Goal: Information Seeking & Learning: Check status

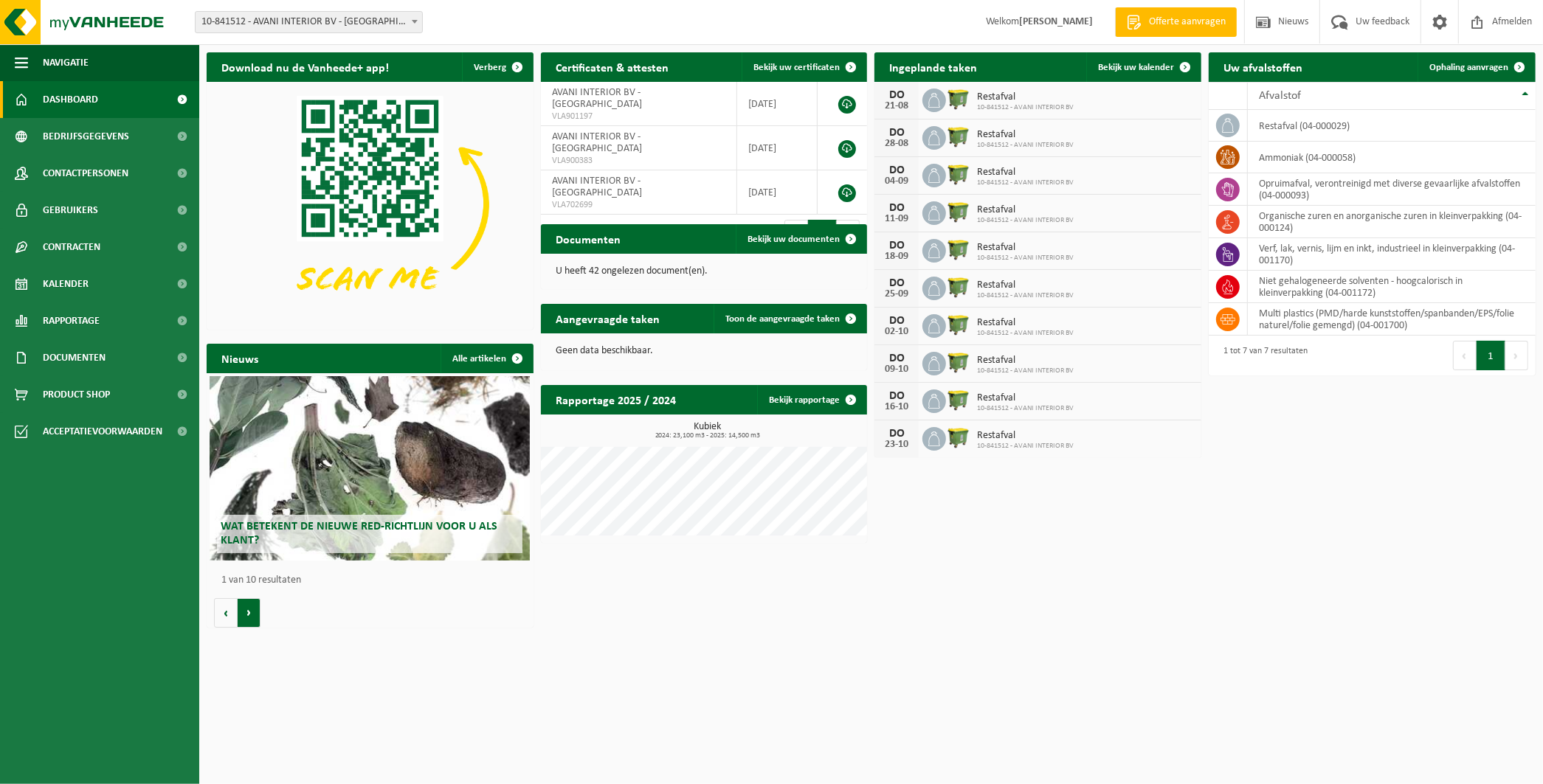
click at [251, 608] on button "Volgende" at bounding box center [249, 613] width 23 height 30
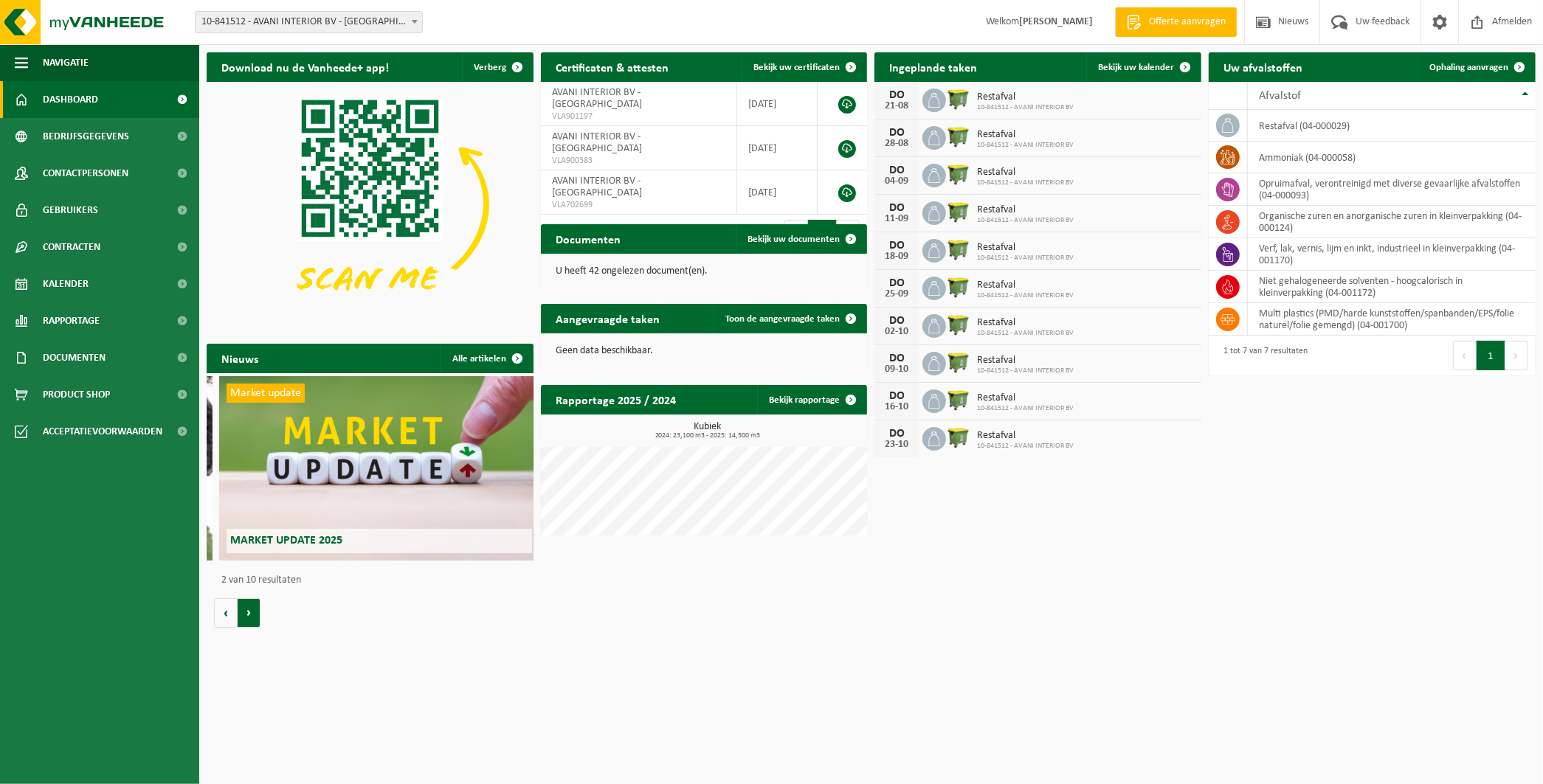
scroll to position [0, 326]
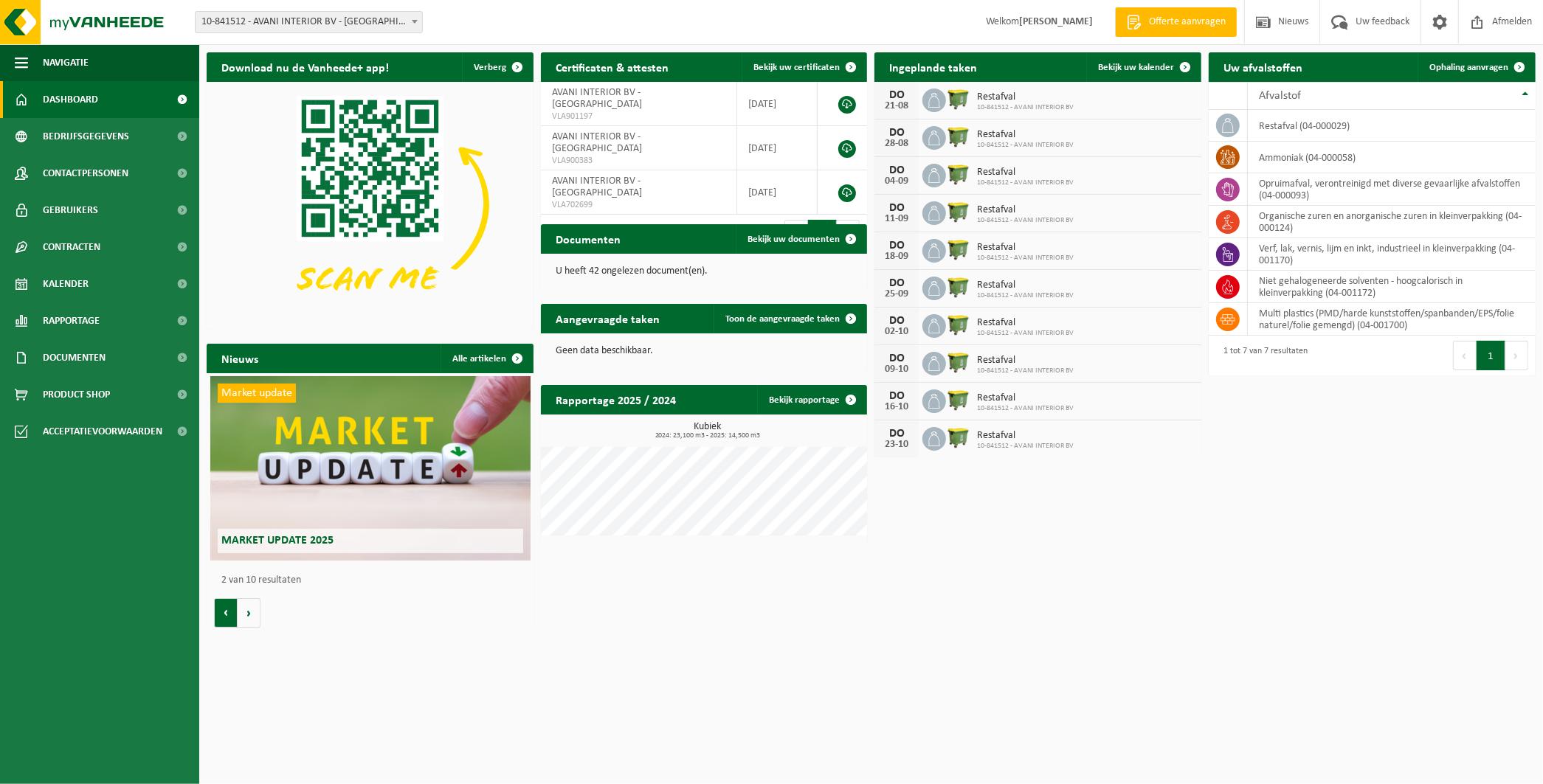
click at [226, 613] on button "Vorige" at bounding box center [226, 613] width 24 height 30
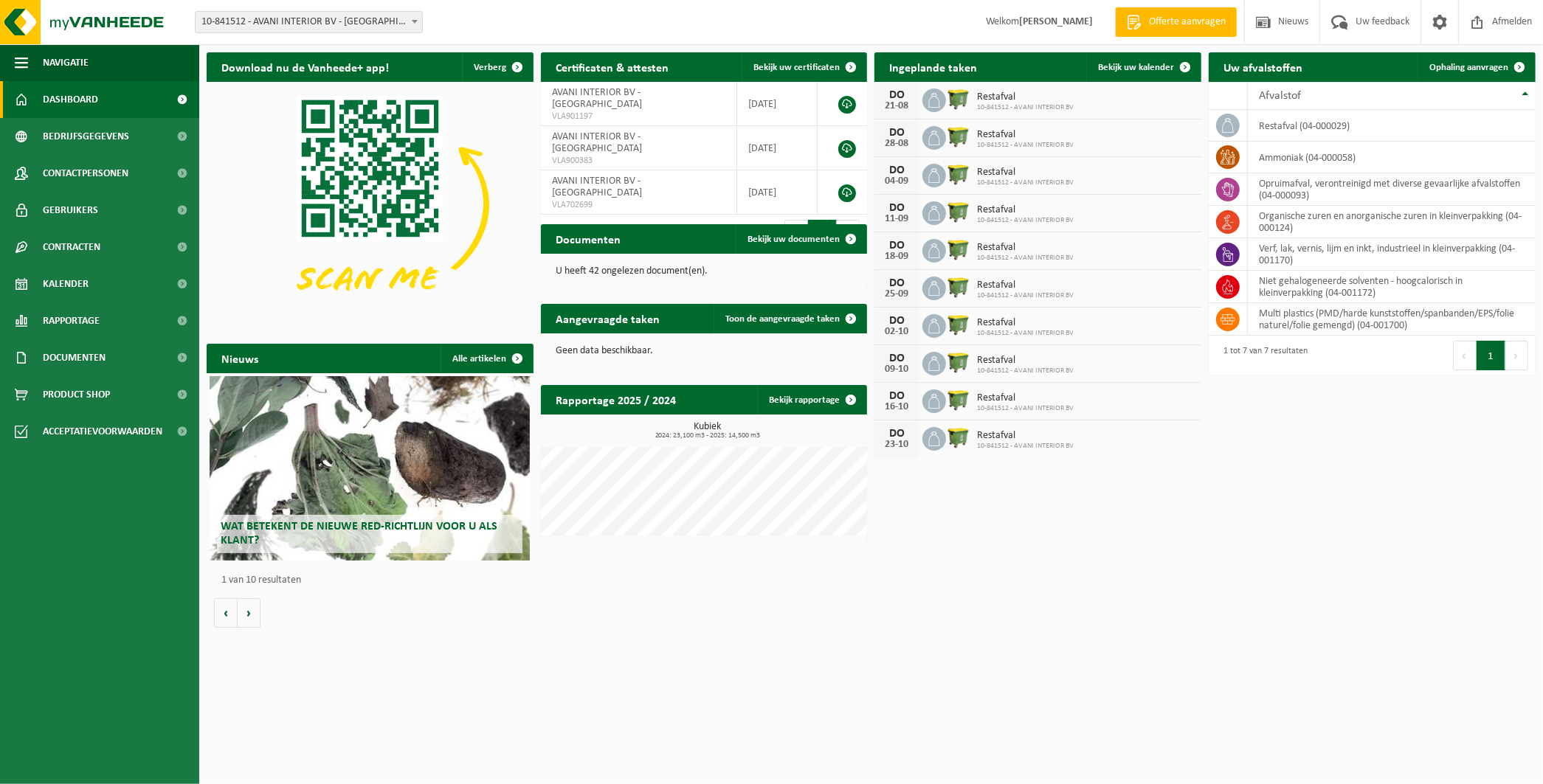
scroll to position [0, 0]
click at [424, 473] on div "Wat betekent de nieuwe RED-richtlijn voor u als klant?" at bounding box center [369, 468] width 320 height 184
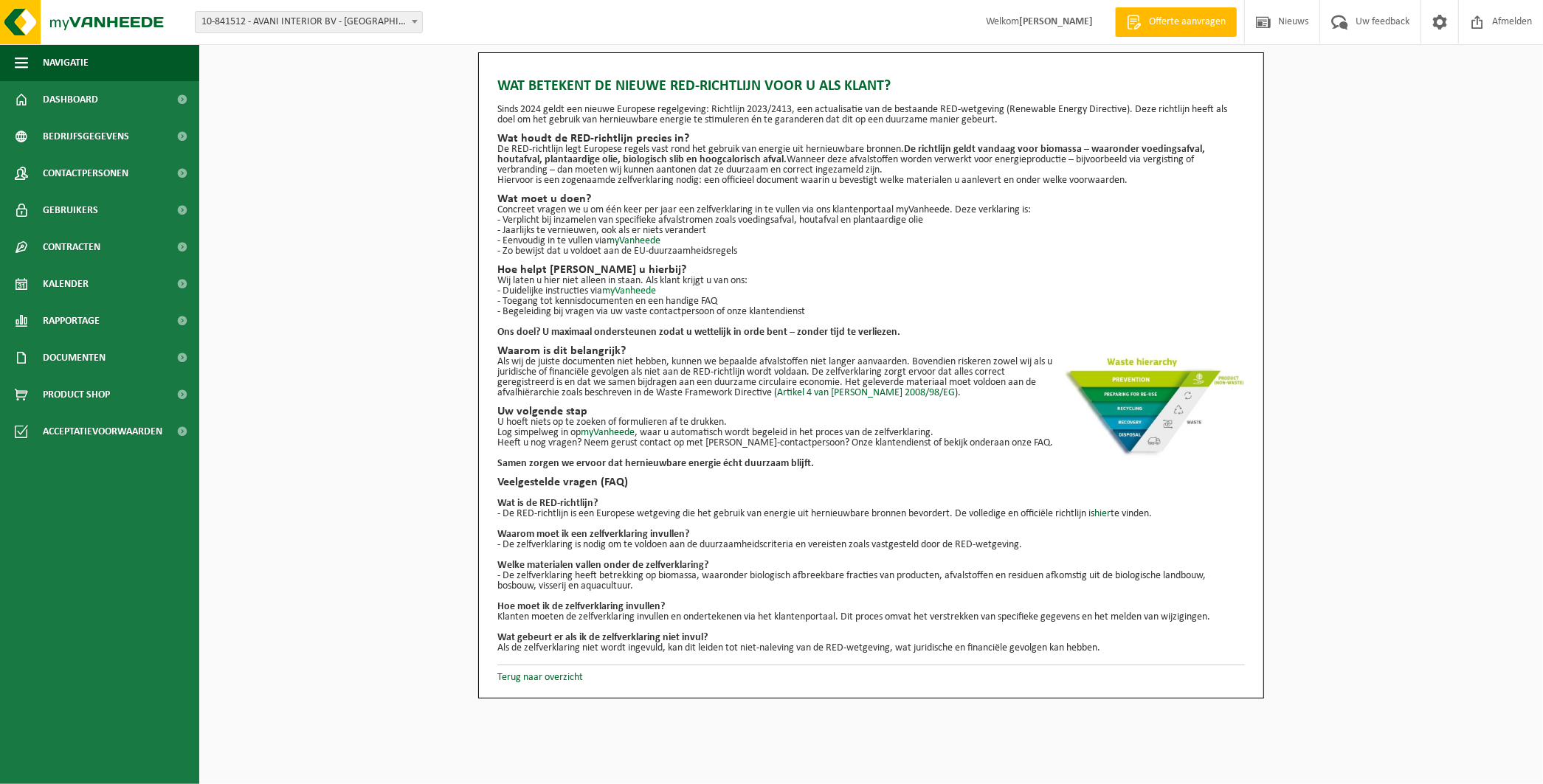
click at [617, 289] on link "myVanheede" at bounding box center [629, 290] width 54 height 11
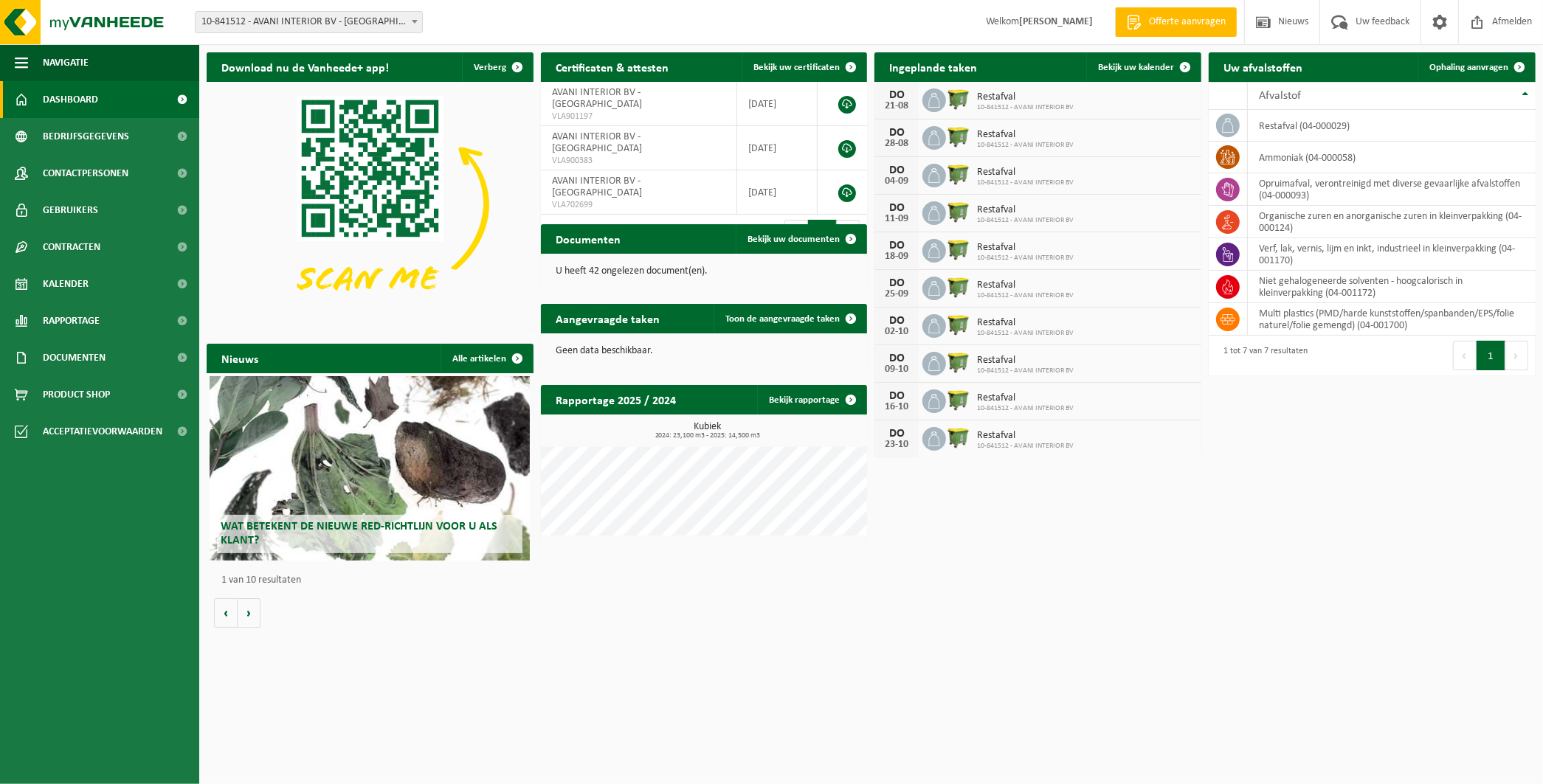
click at [396, 448] on div "Wat betekent de nieuwe RED-richtlijn voor u als klant?" at bounding box center [369, 468] width 320 height 184
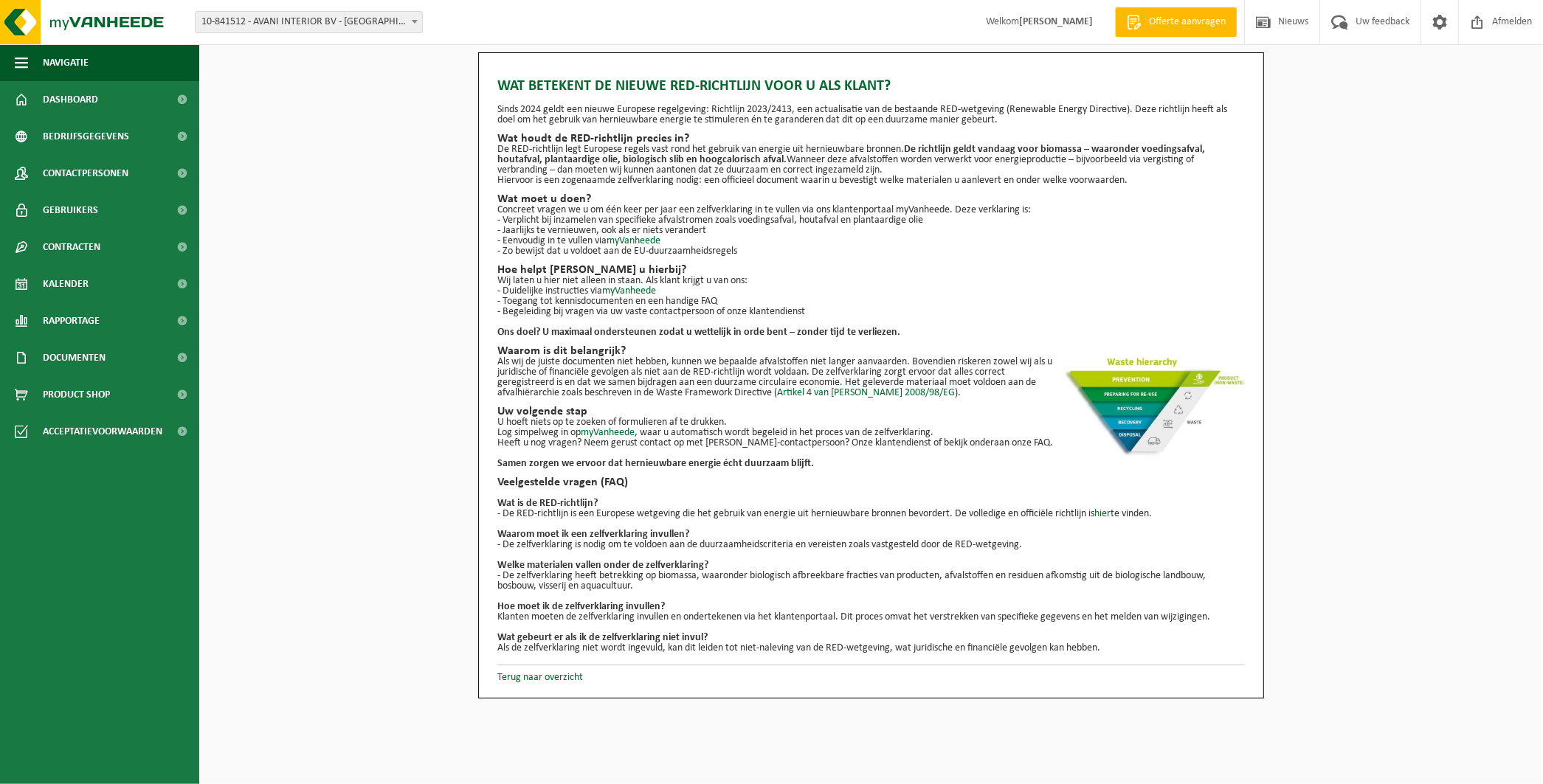
click at [731, 315] on p "- Begeleiding bij vragen via uw vaste contactpersoon of onze klantendienst" at bounding box center [871, 312] width 748 height 10
click at [93, 365] on span "Documenten" at bounding box center [73, 357] width 62 height 37
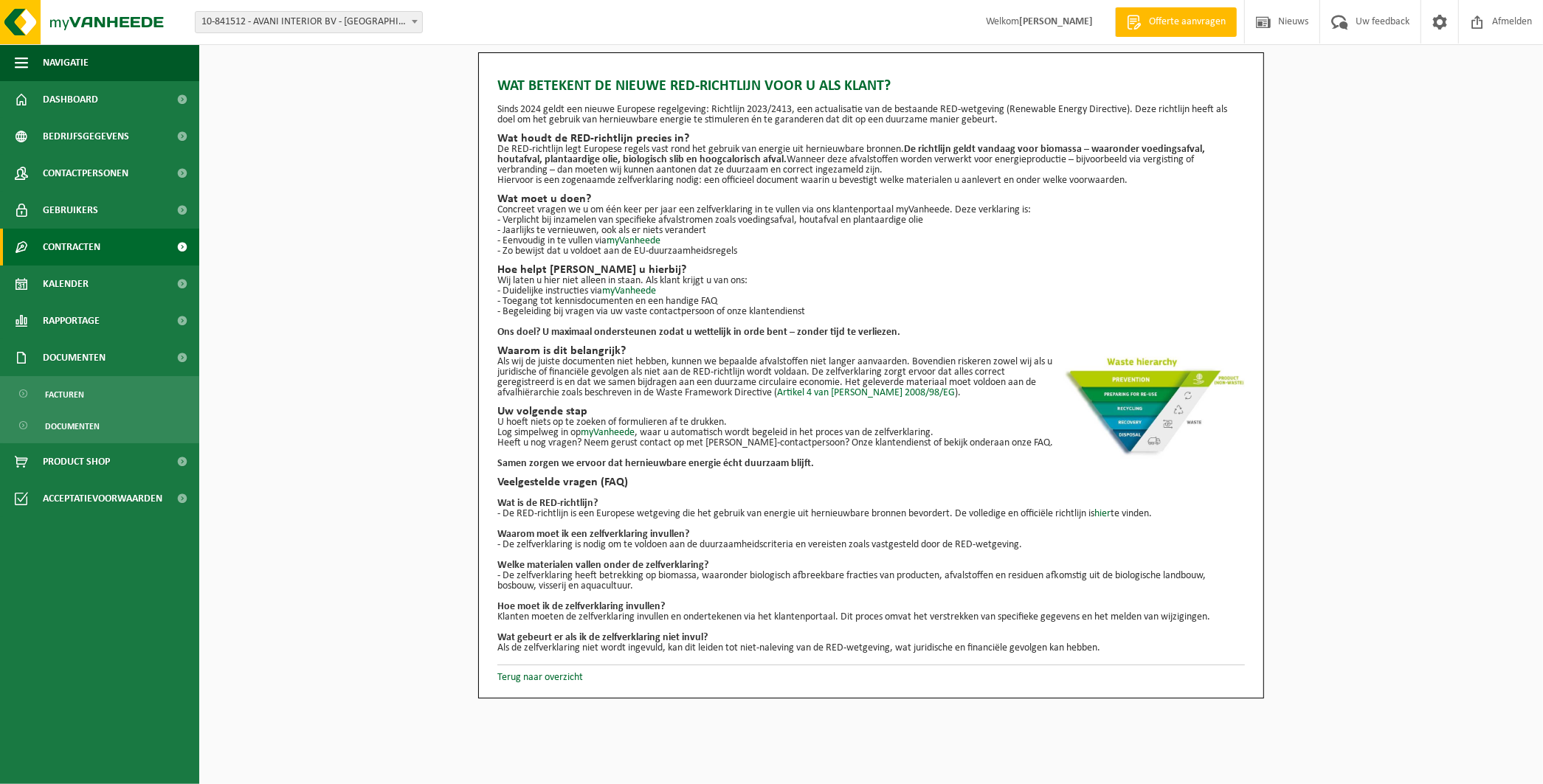
click at [59, 242] on span "Contracten" at bounding box center [71, 247] width 58 height 37
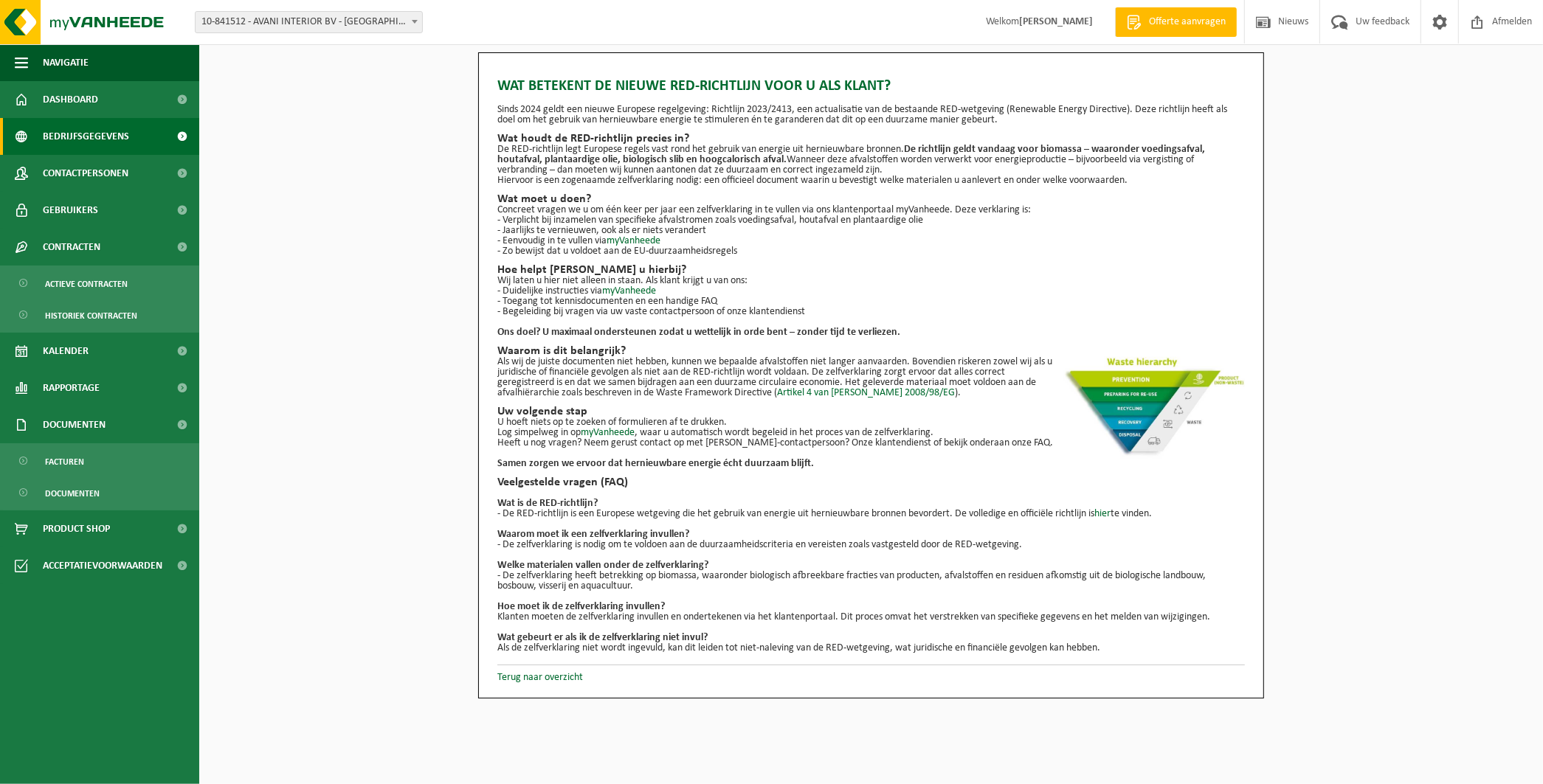
click at [93, 136] on span "Bedrijfsgegevens" at bounding box center [85, 136] width 86 height 37
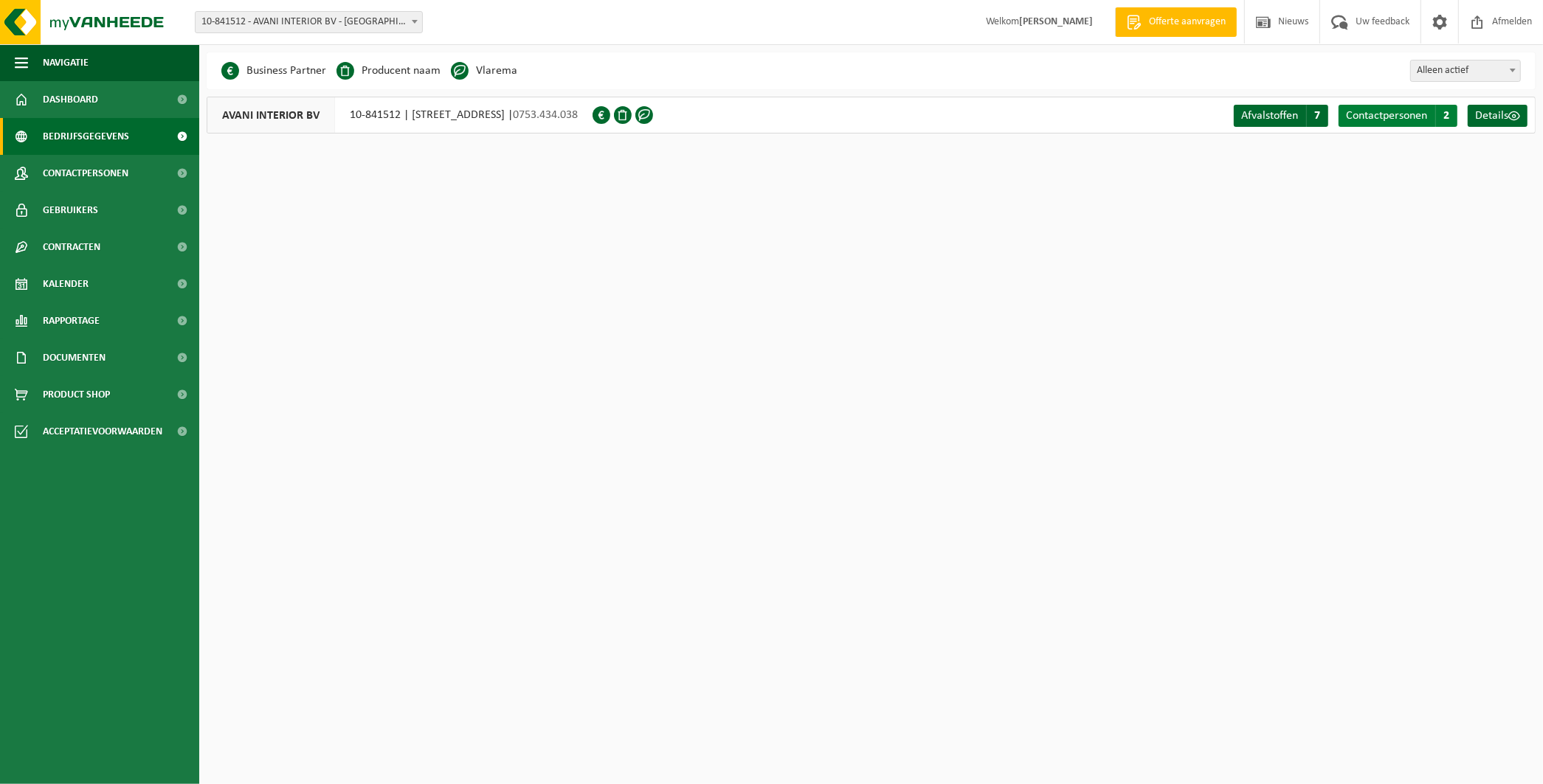
click at [1390, 117] on span "Contactpersonen" at bounding box center [1386, 116] width 81 height 12
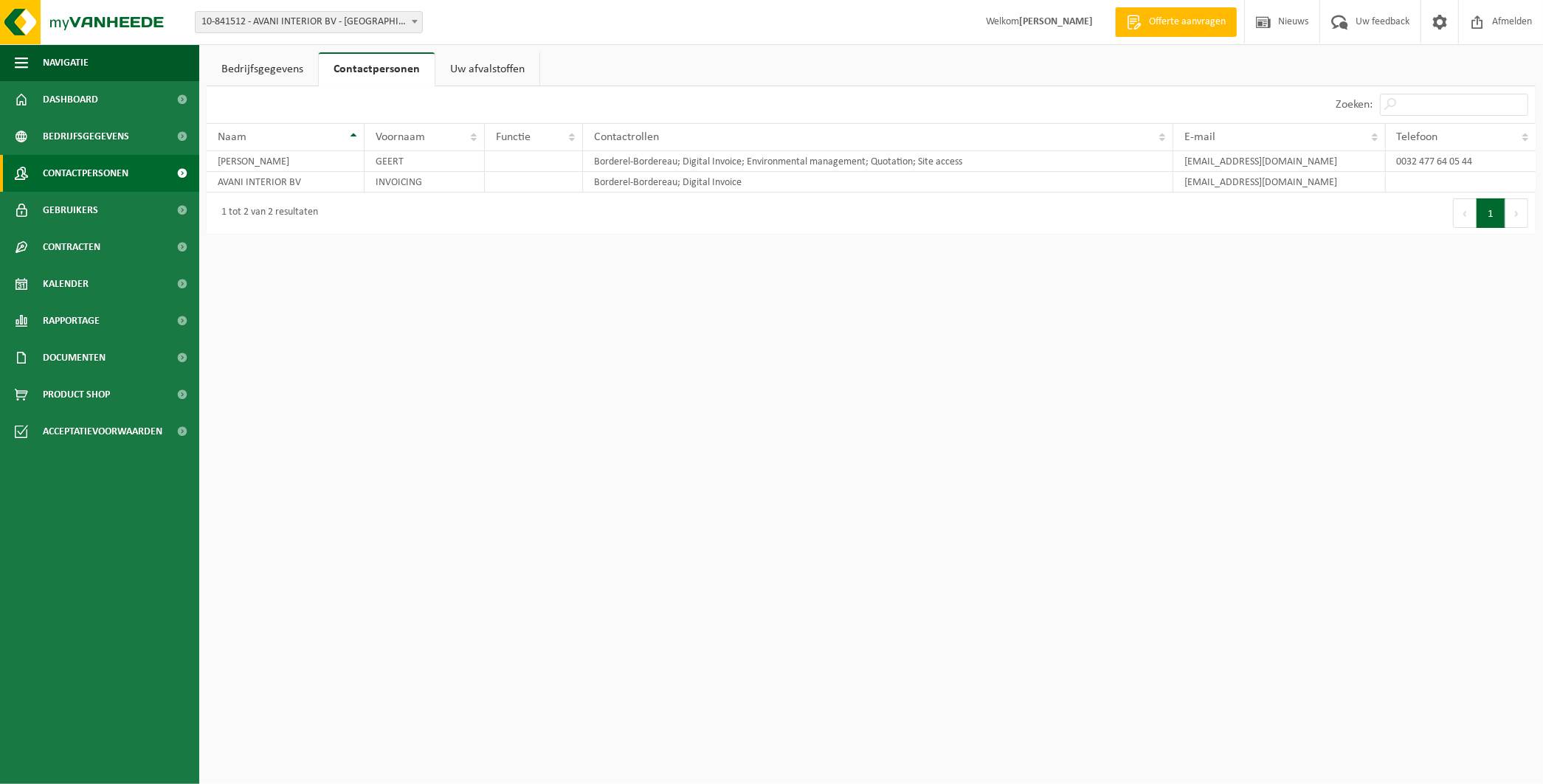
click at [77, 172] on span "Contactpersonen" at bounding box center [85, 172] width 85 height 37
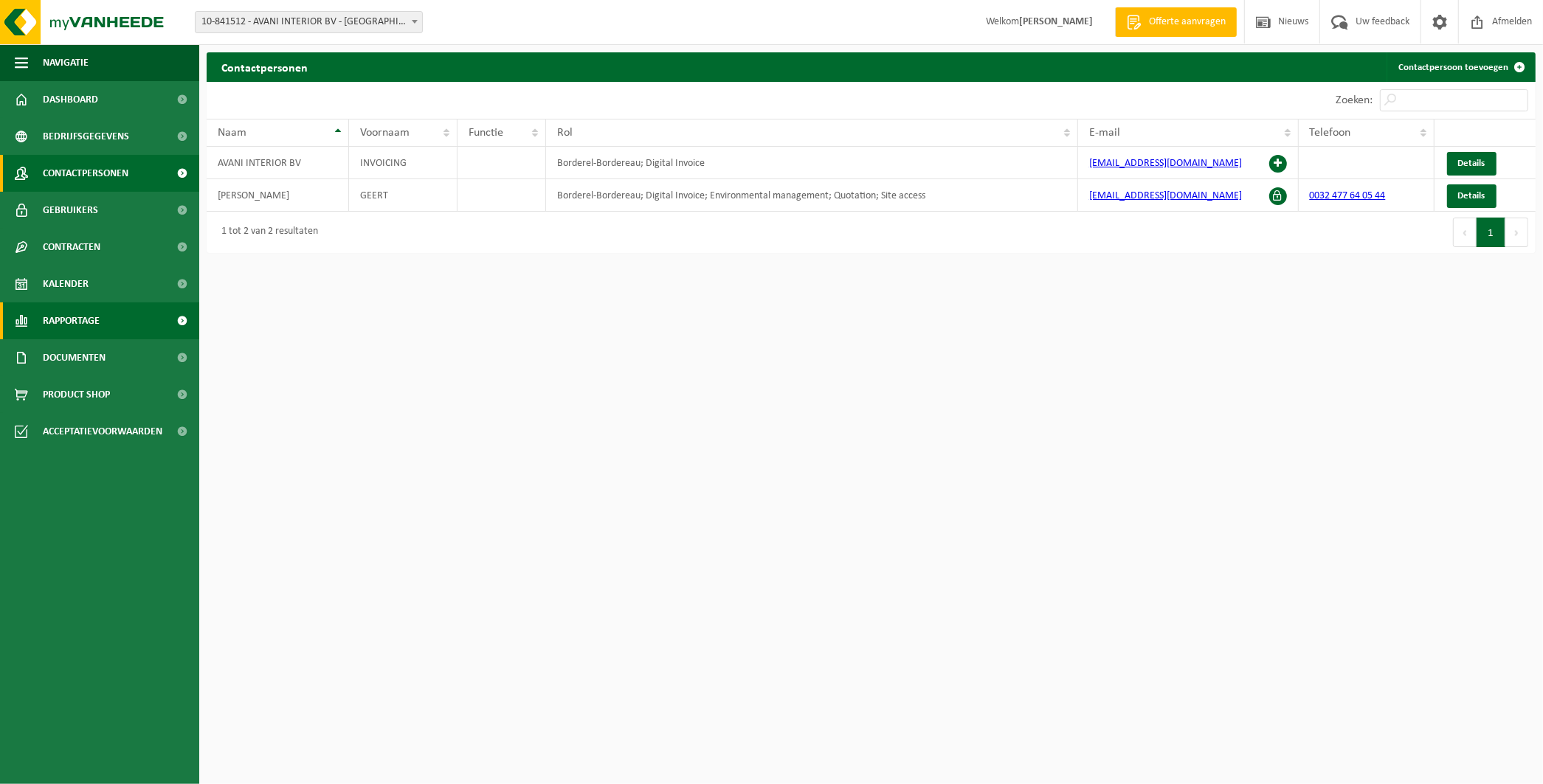
click at [76, 317] on span "Rapportage" at bounding box center [70, 320] width 57 height 37
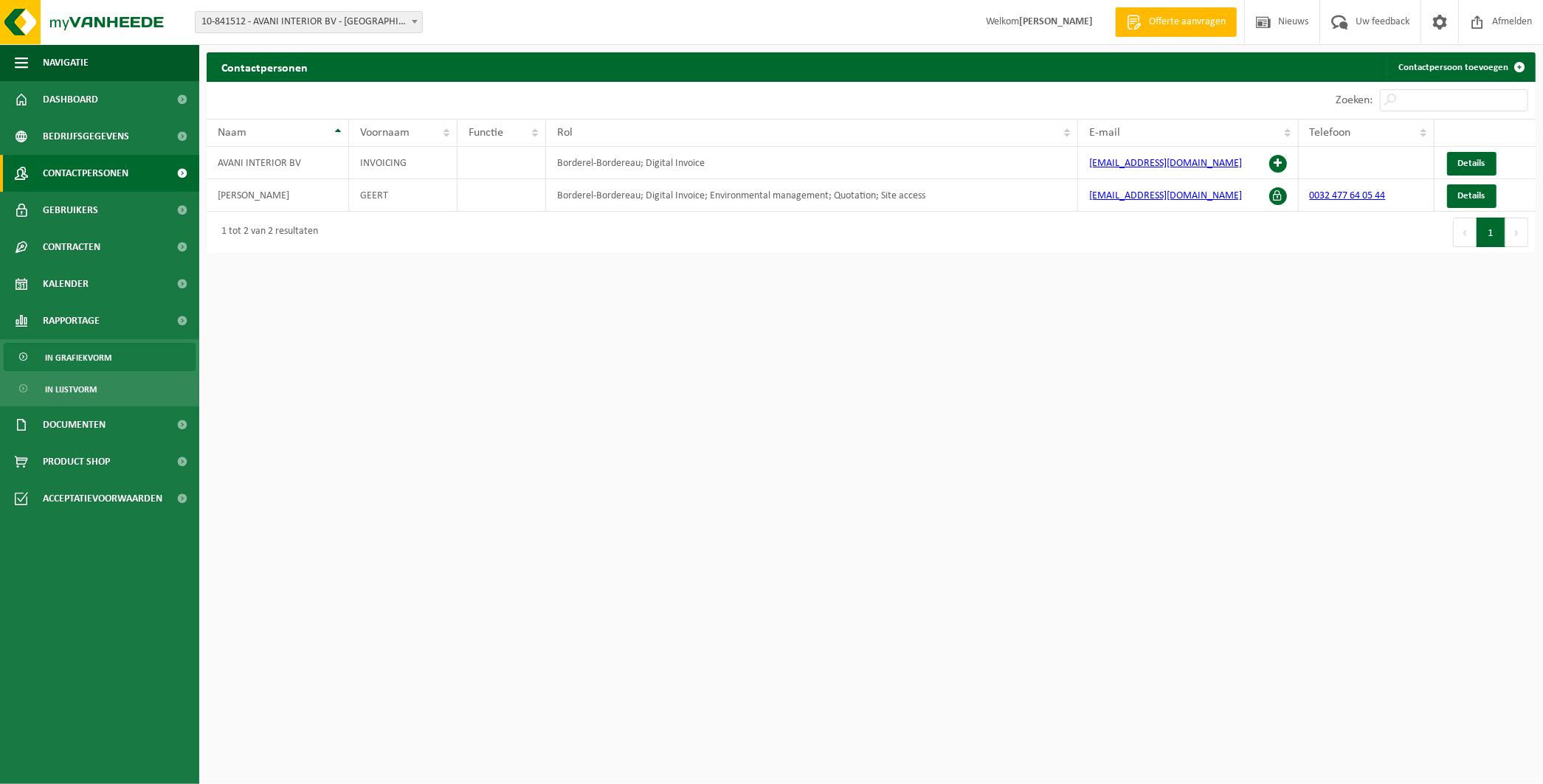
click at [73, 355] on span "In grafiekvorm" at bounding box center [77, 358] width 66 height 28
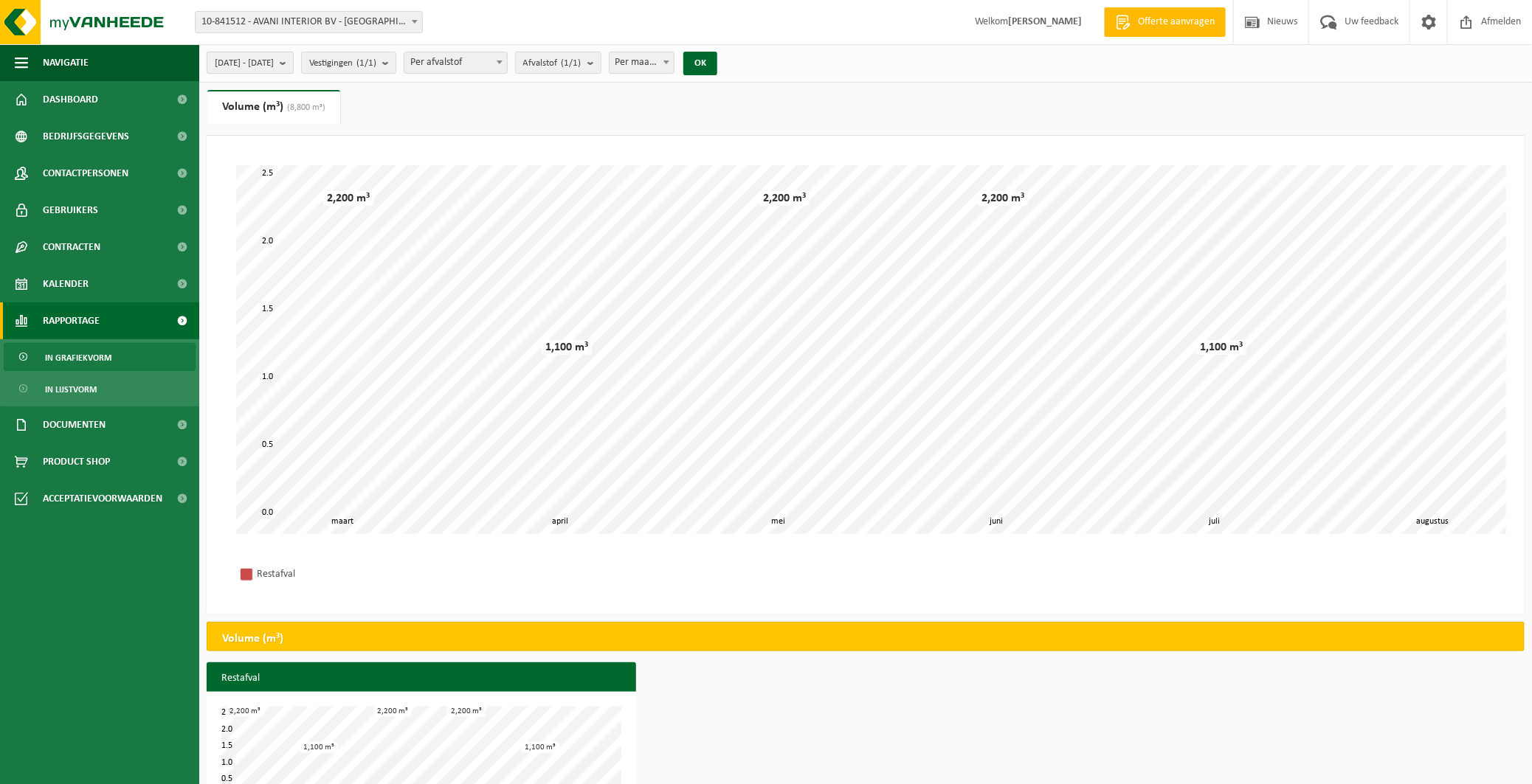
click at [293, 61] on b "submit" at bounding box center [286, 62] width 13 height 21
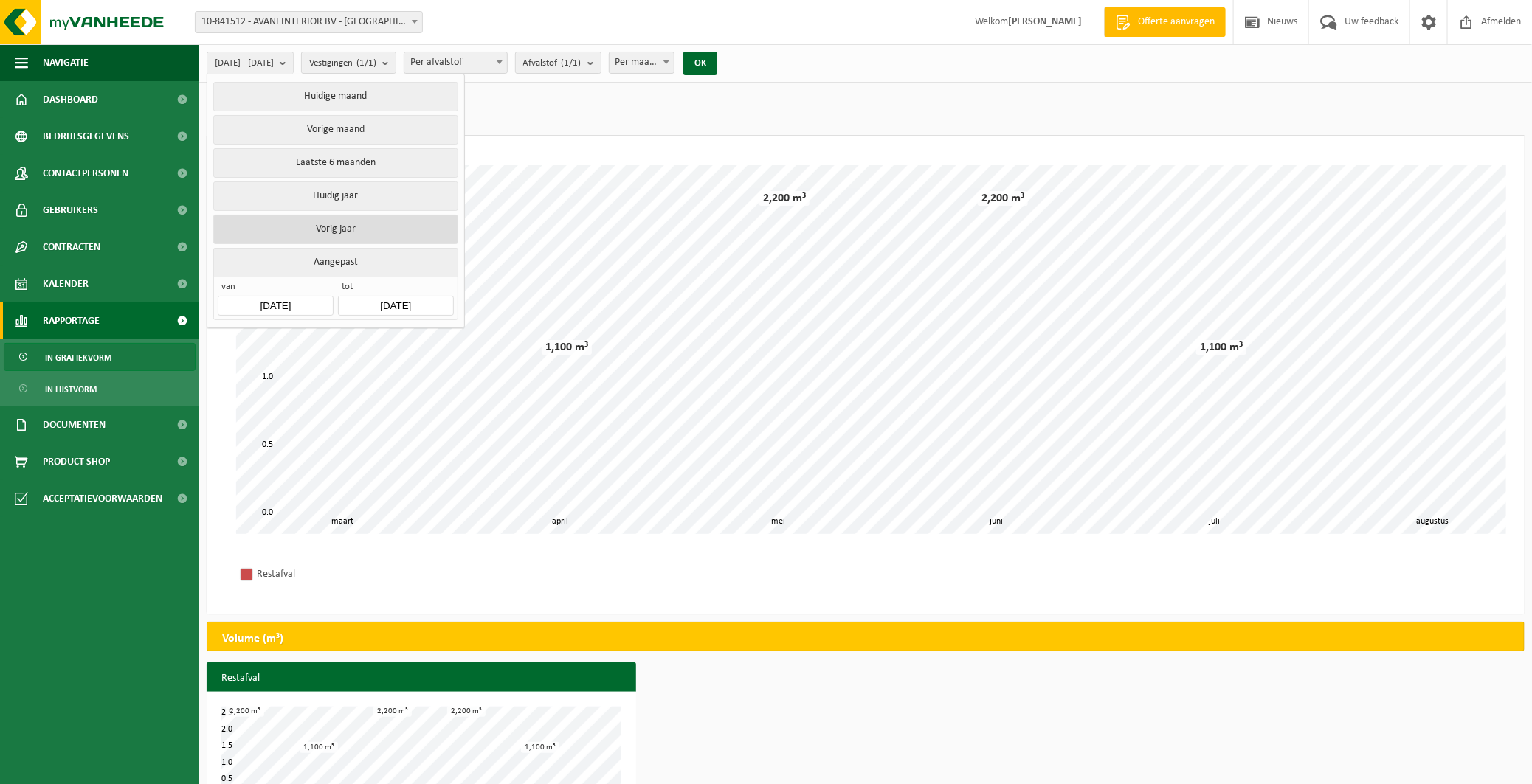
click at [341, 217] on button "Vorig jaar" at bounding box center [335, 230] width 244 height 30
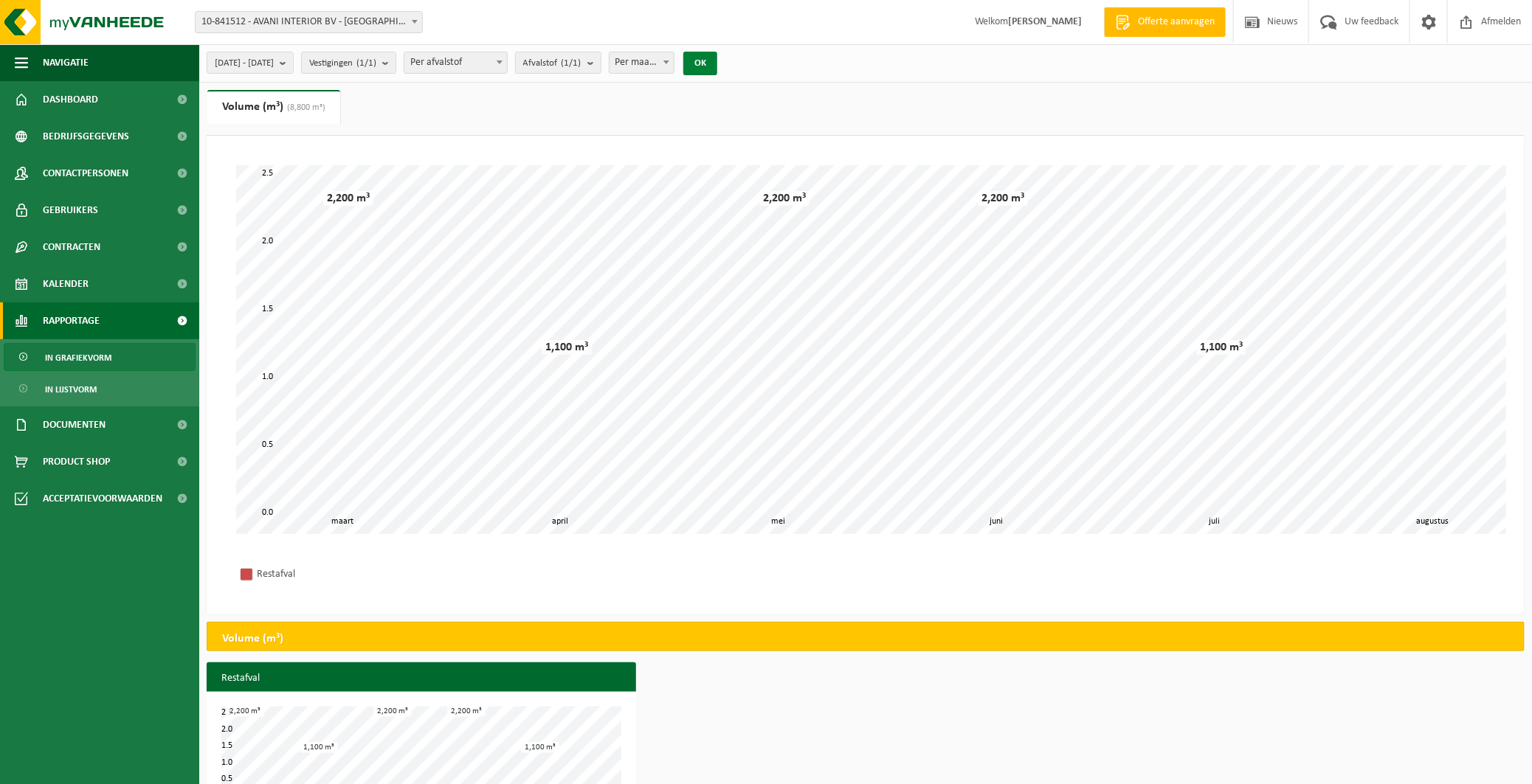
click at [717, 59] on button "OK" at bounding box center [700, 63] width 34 height 24
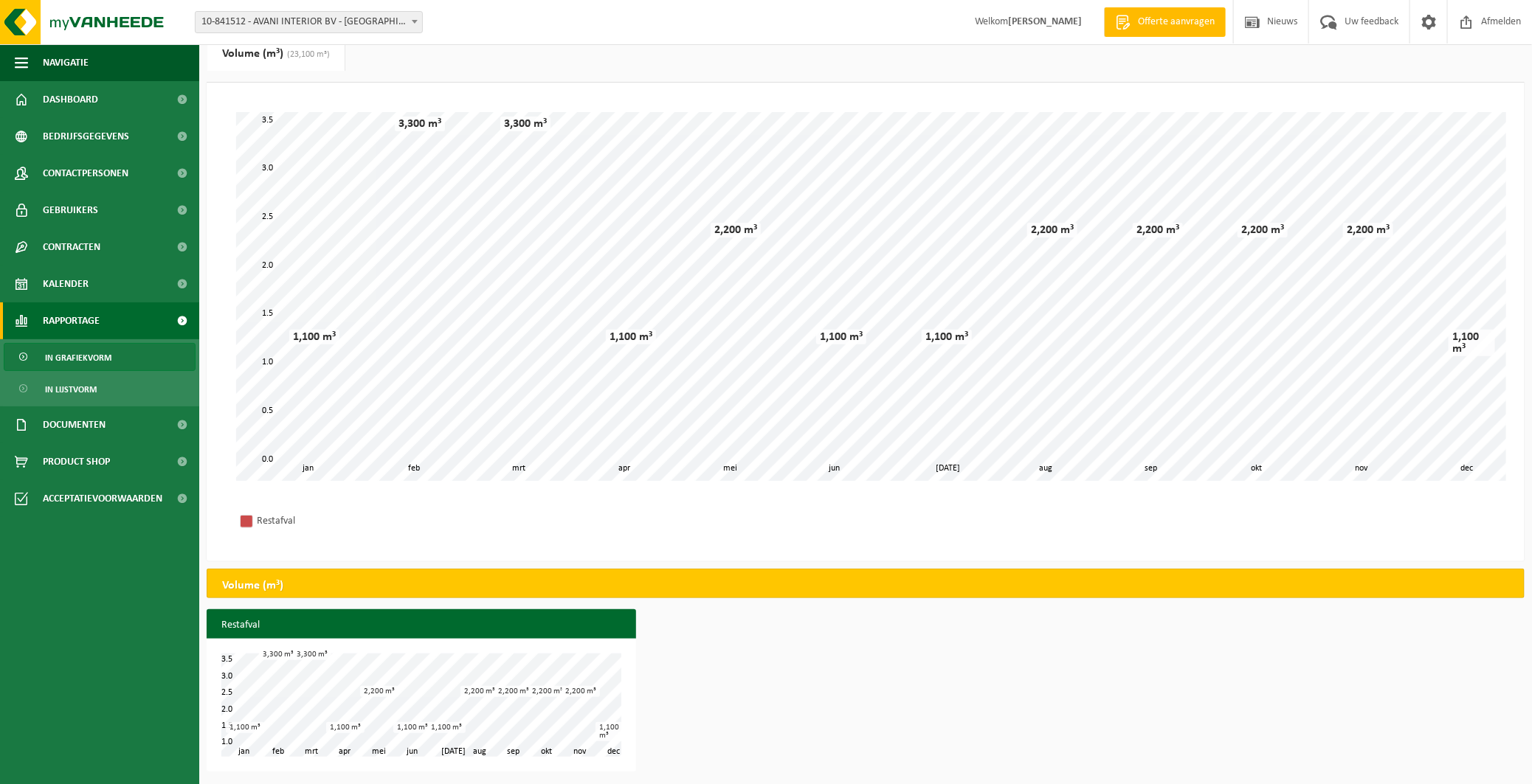
scroll to position [54, 0]
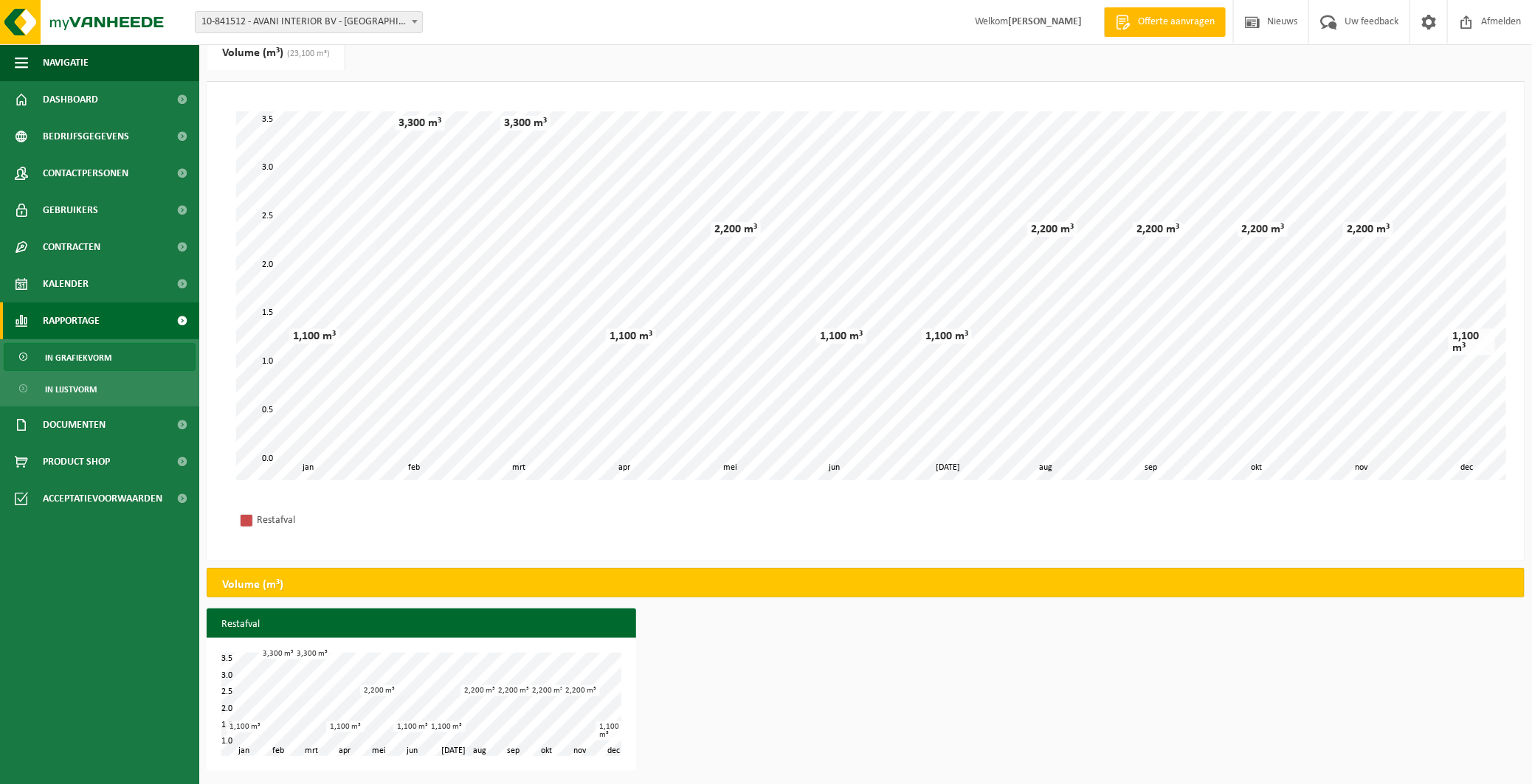
click at [268, 50] on link "Volume (m³) (23,100 m³)" at bounding box center [276, 53] width 137 height 34
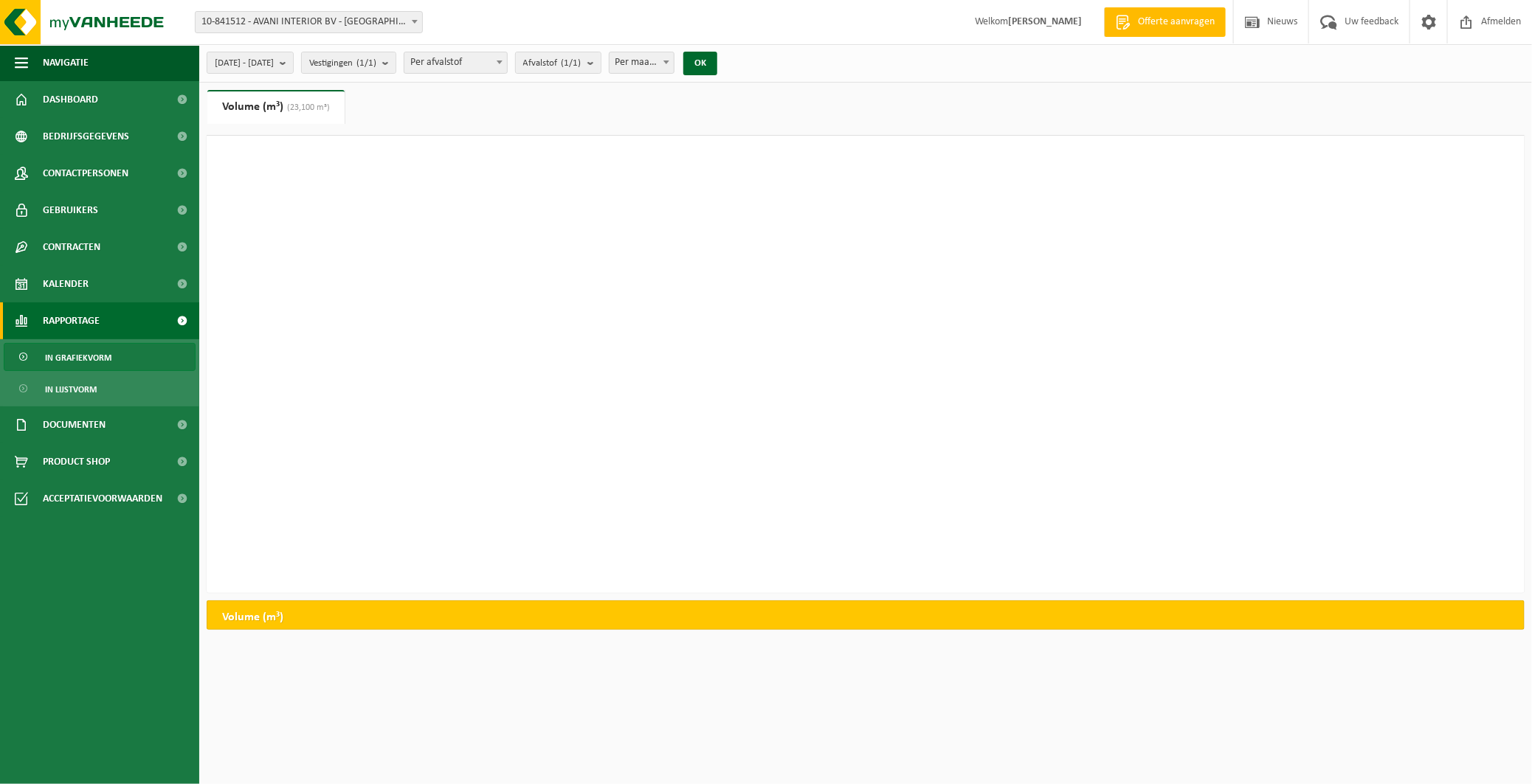
scroll to position [0, 0]
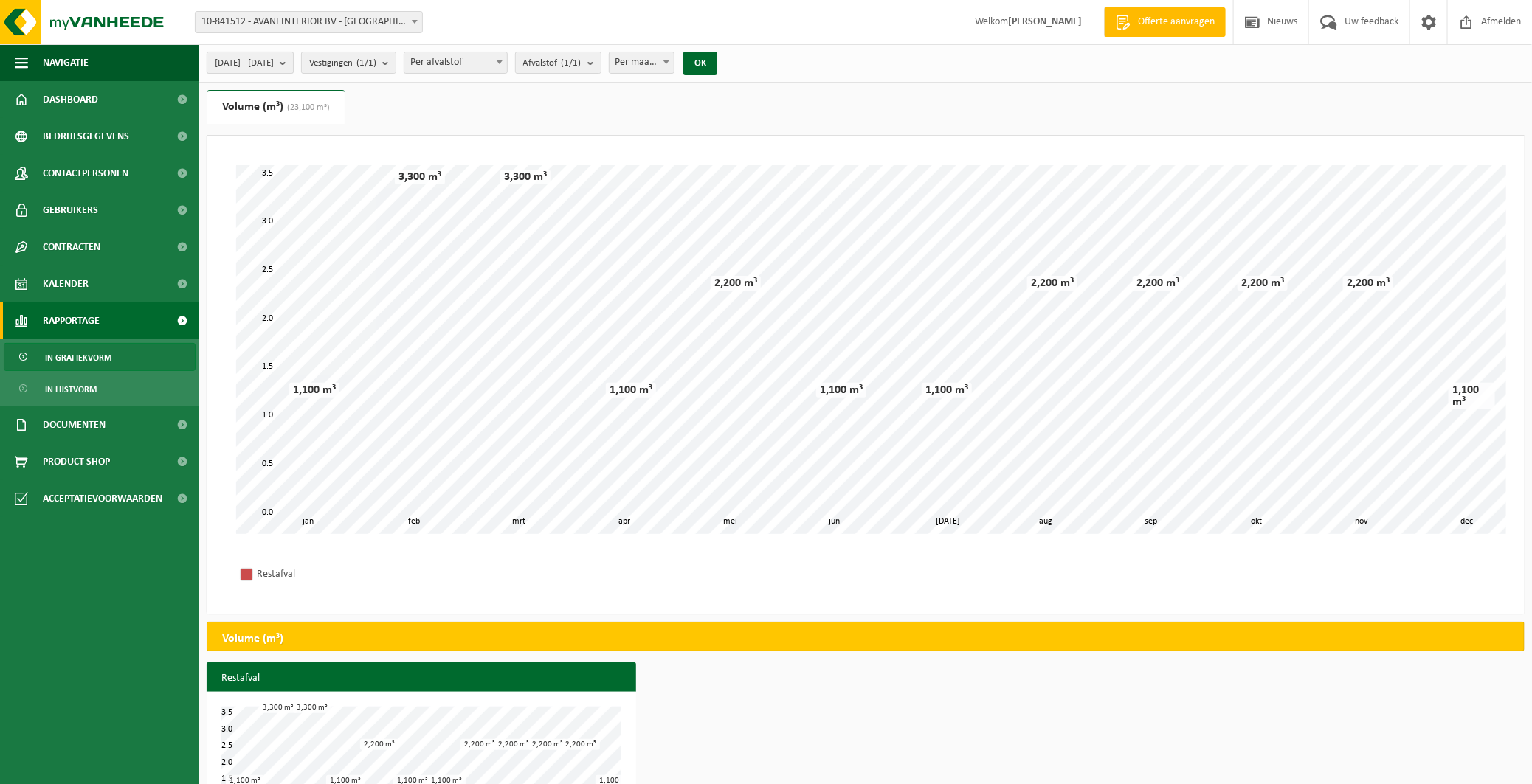
click at [293, 59] on b "submit" at bounding box center [286, 62] width 13 height 21
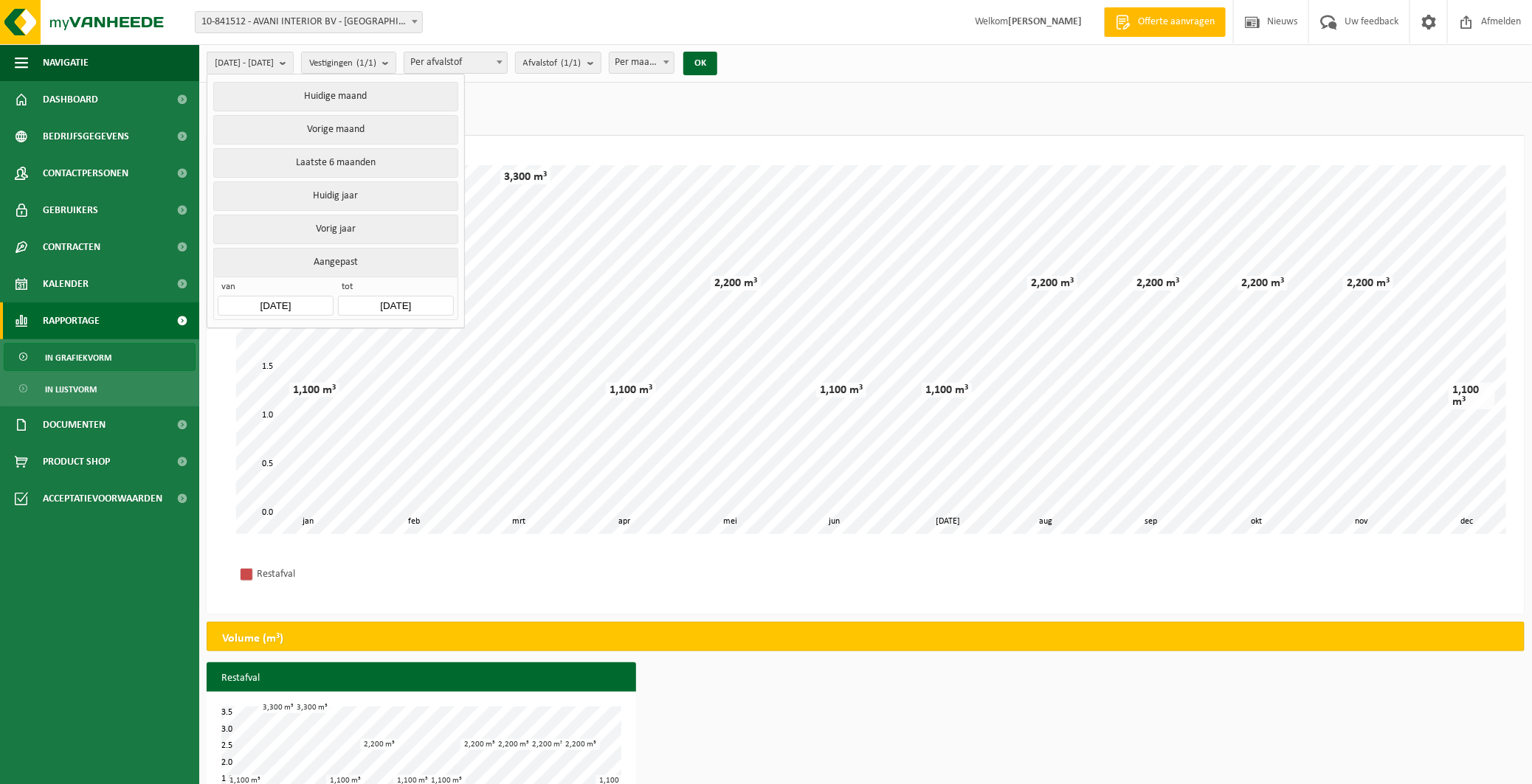
click at [265, 295] on input "2024-01-01" at bounding box center [275, 305] width 115 height 20
click at [273, 295] on input "2024-01-01" at bounding box center [275, 305] width 115 height 20
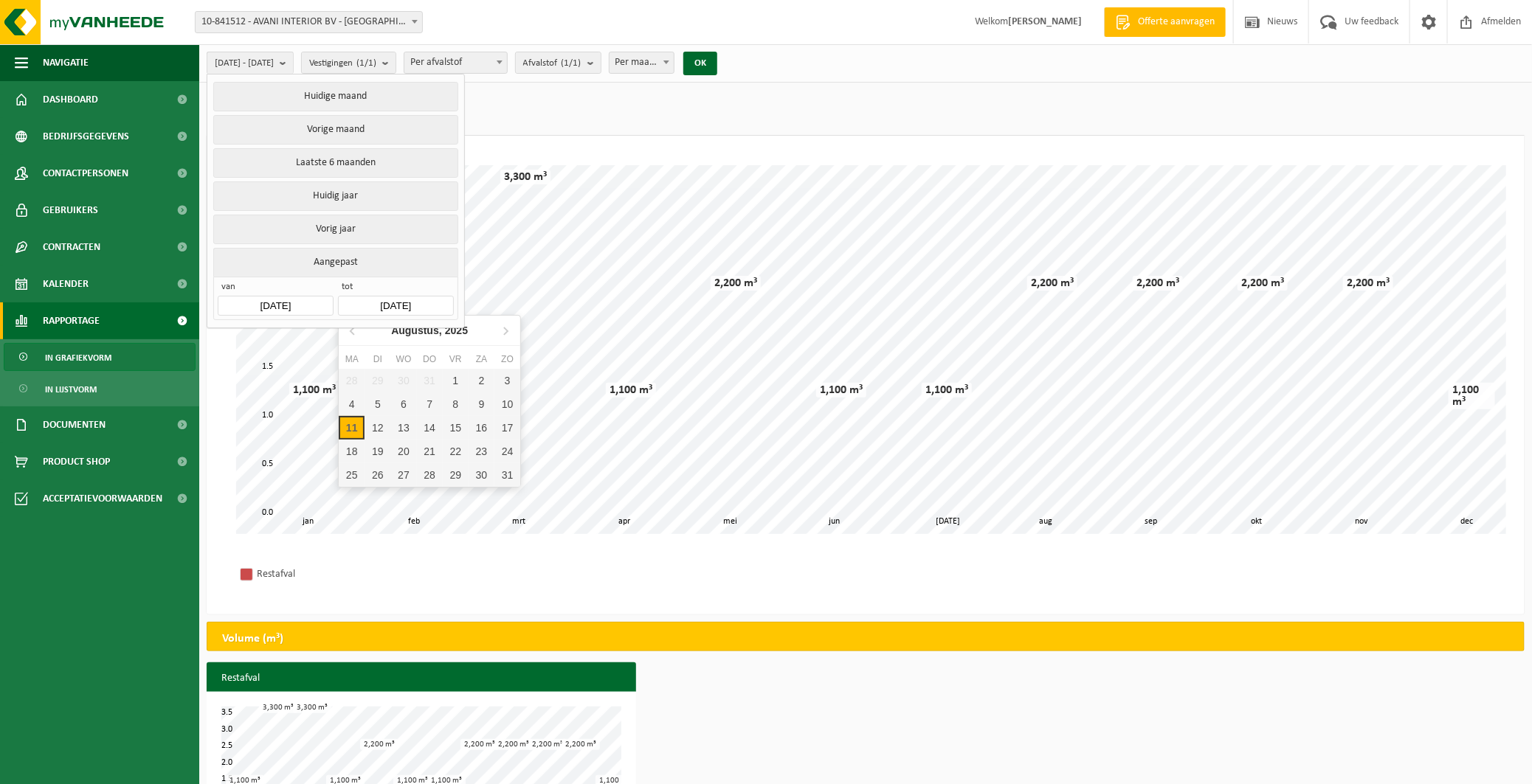
click at [353, 295] on input "2024-12-31" at bounding box center [396, 305] width 115 height 20
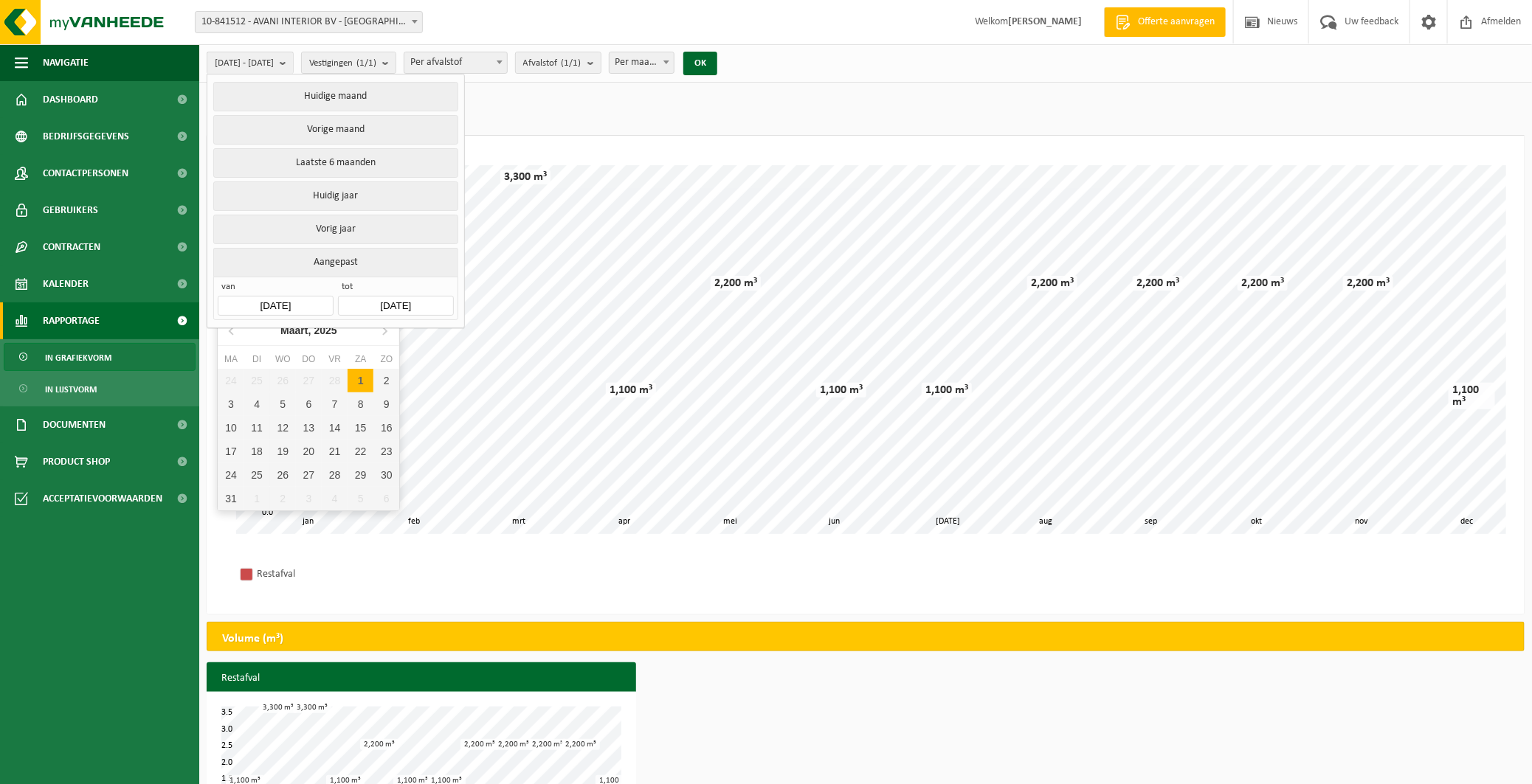
click at [271, 297] on input "2024-01-01" at bounding box center [275, 305] width 115 height 20
click at [232, 330] on icon at bounding box center [232, 330] width 24 height 24
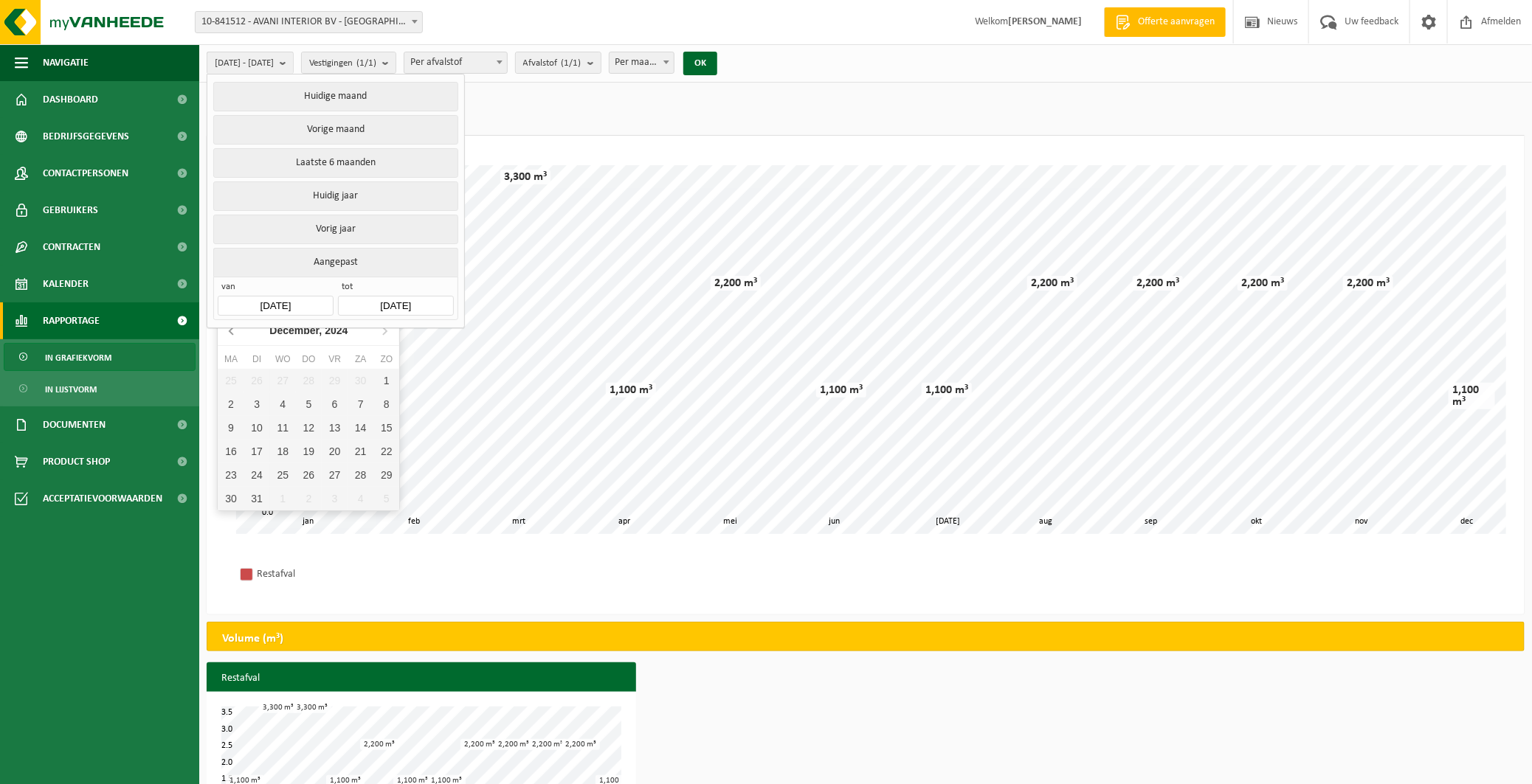
click at [232, 330] on icon at bounding box center [232, 330] width 24 height 24
click at [232, 328] on icon at bounding box center [232, 330] width 24 height 24
click at [232, 328] on icon at bounding box center [231, 330] width 4 height 7
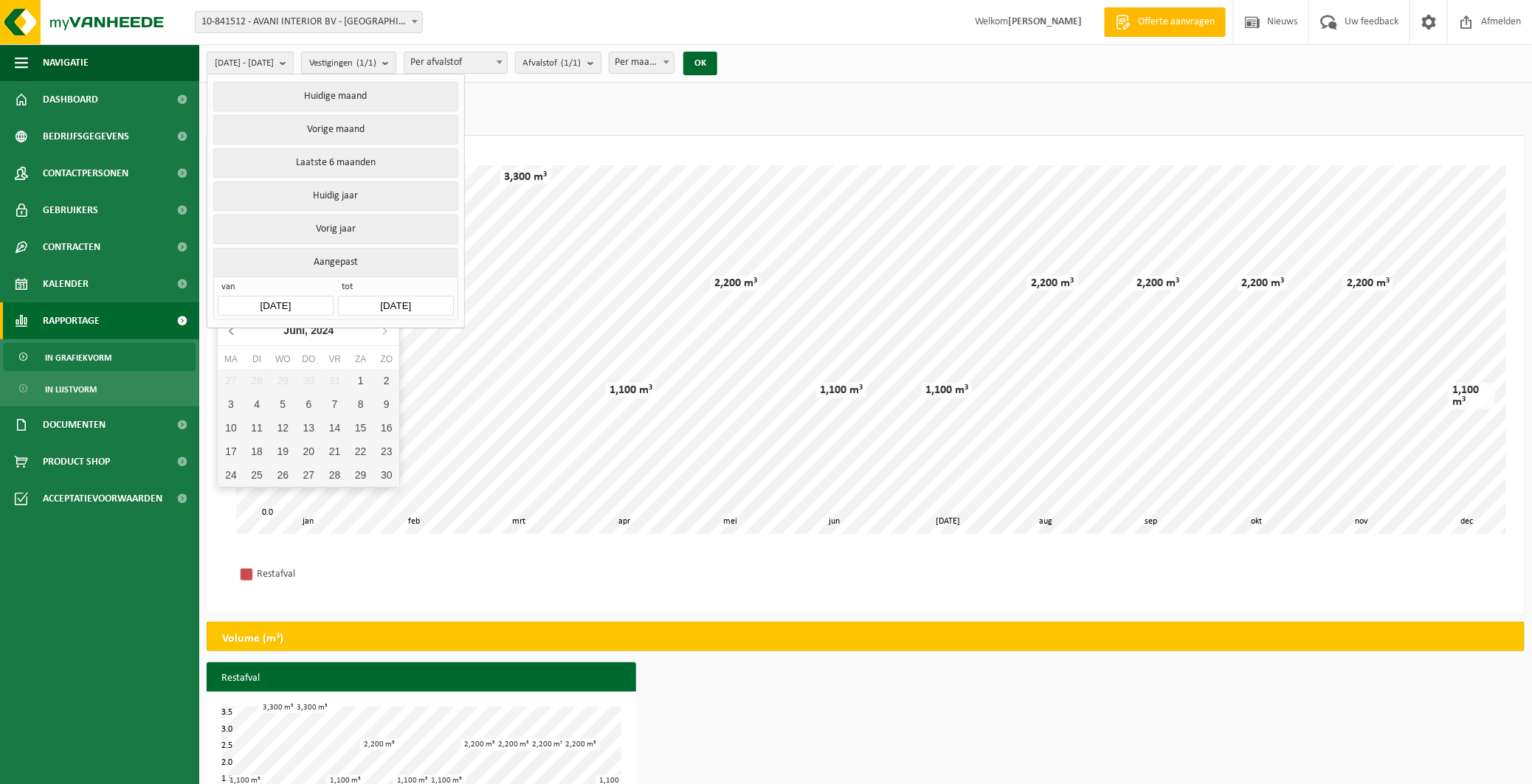
click at [232, 328] on icon at bounding box center [231, 330] width 4 height 7
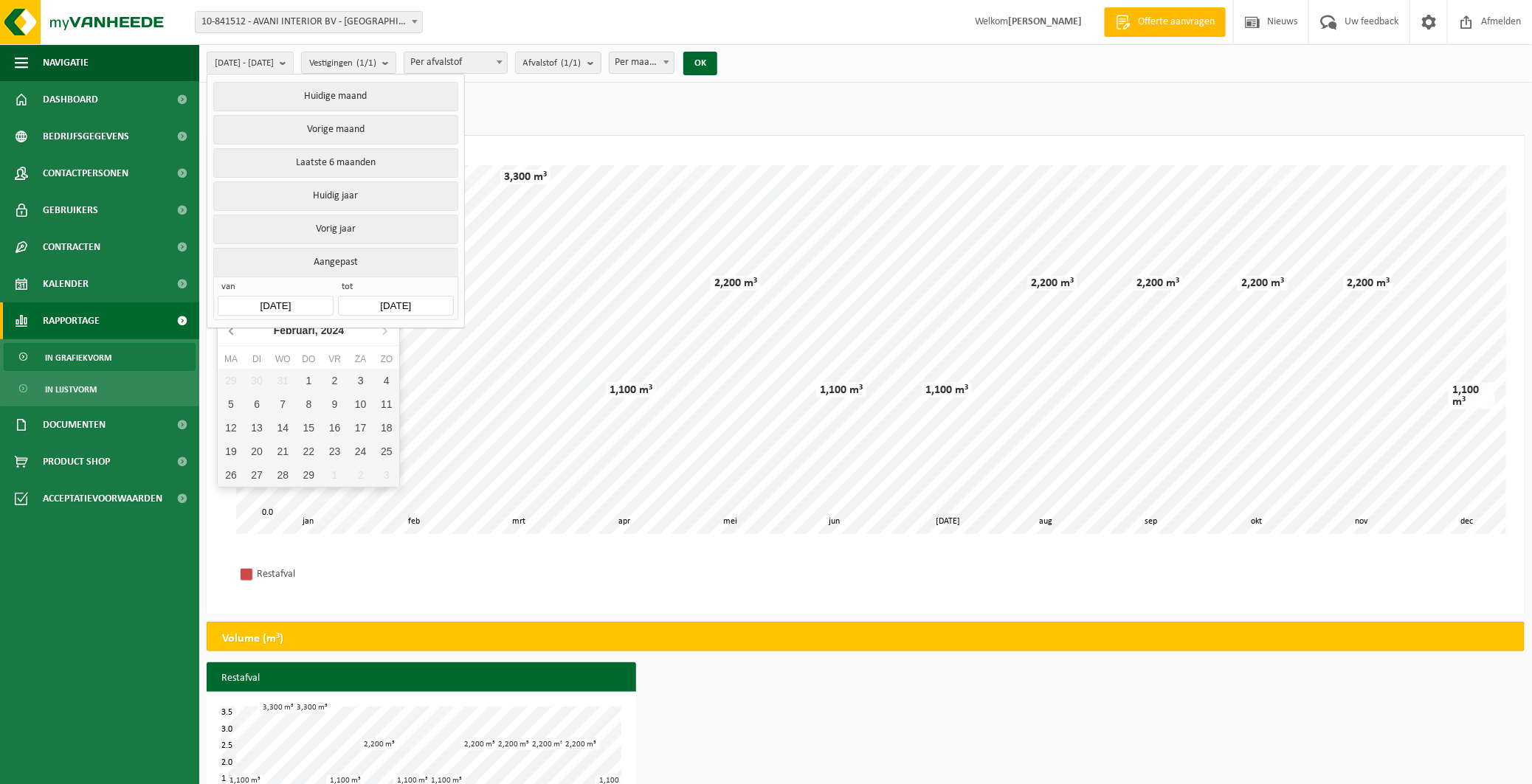
click at [232, 328] on icon at bounding box center [231, 330] width 4 height 7
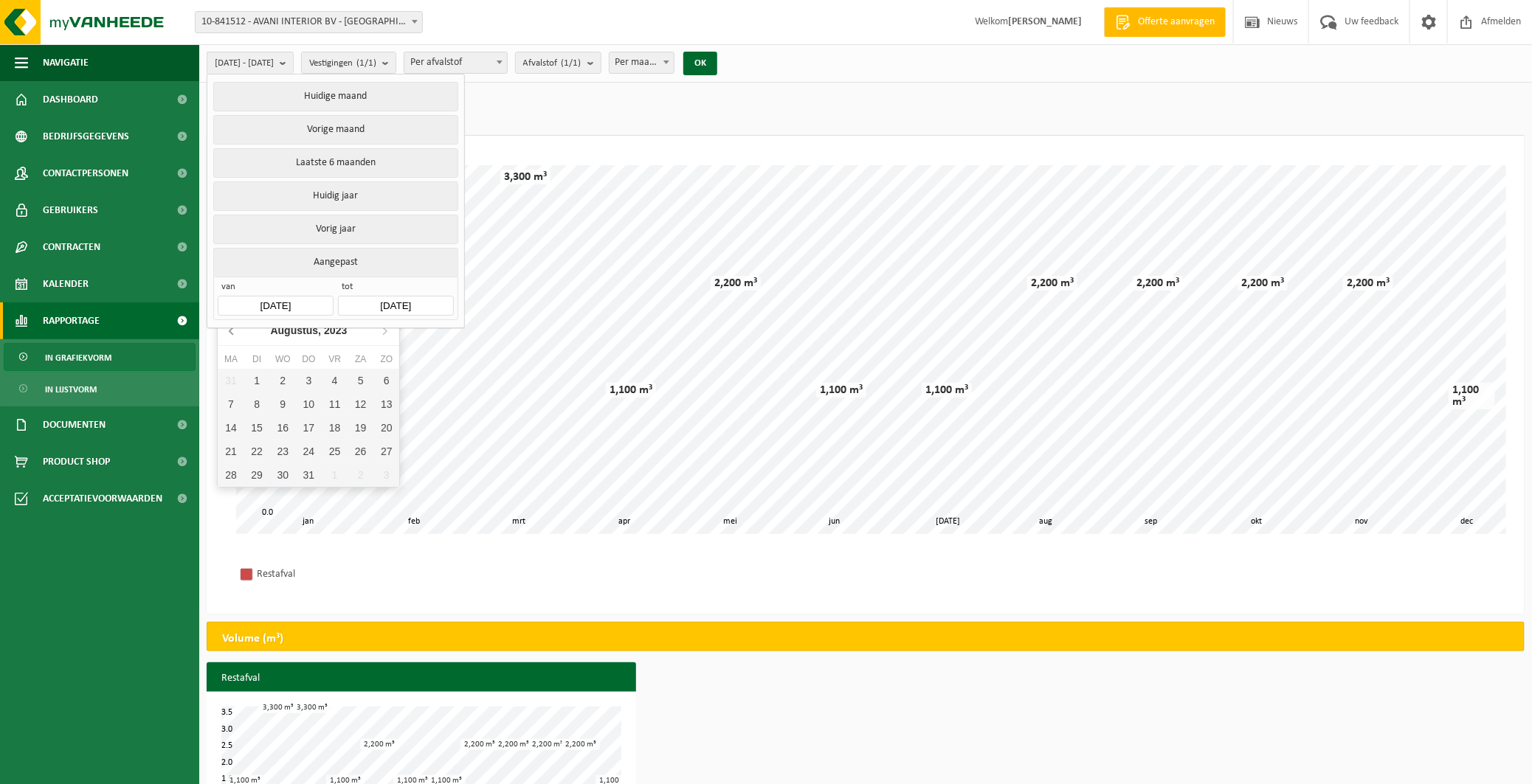
click at [232, 328] on icon at bounding box center [231, 330] width 4 height 7
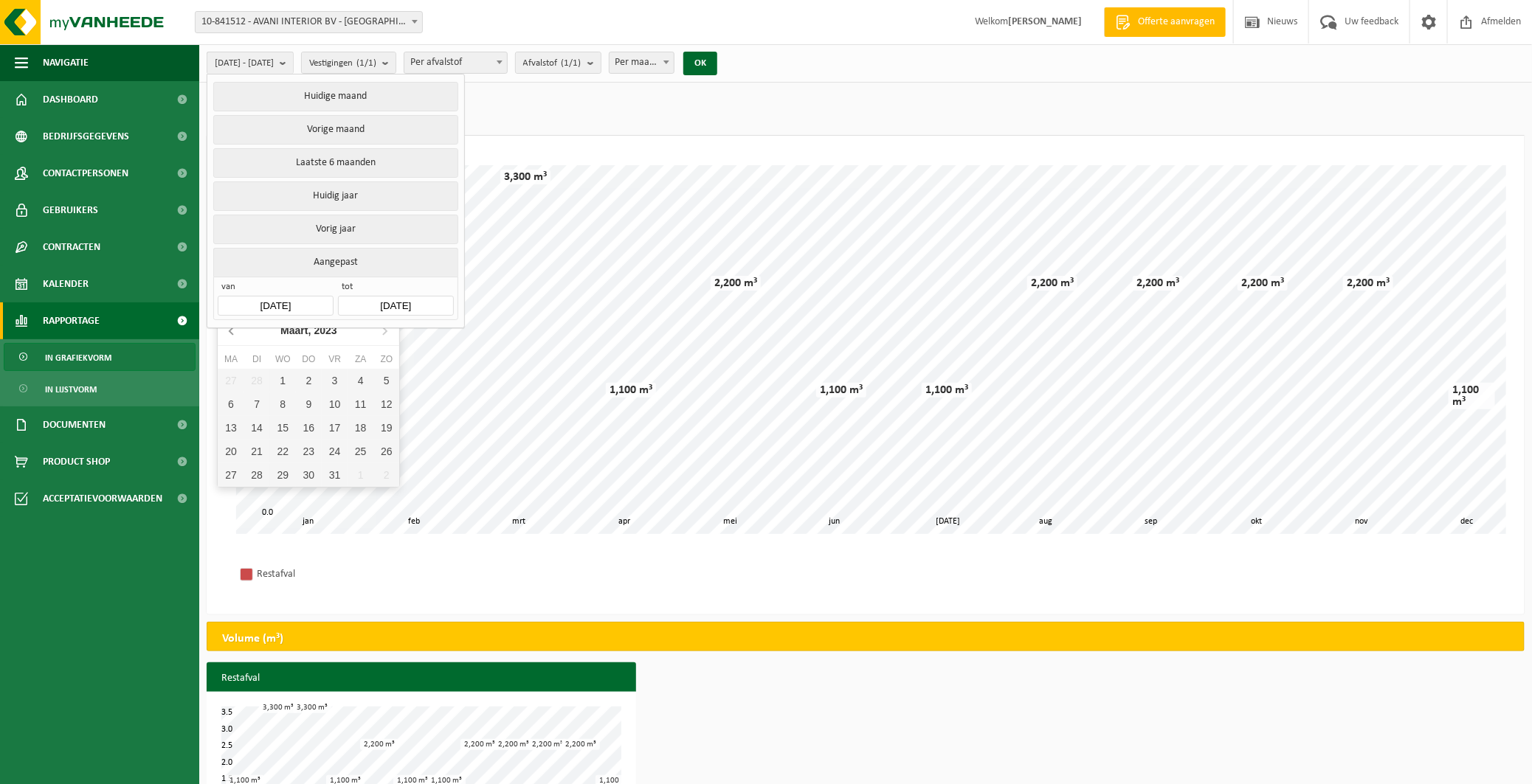
click at [232, 328] on icon at bounding box center [231, 330] width 4 height 7
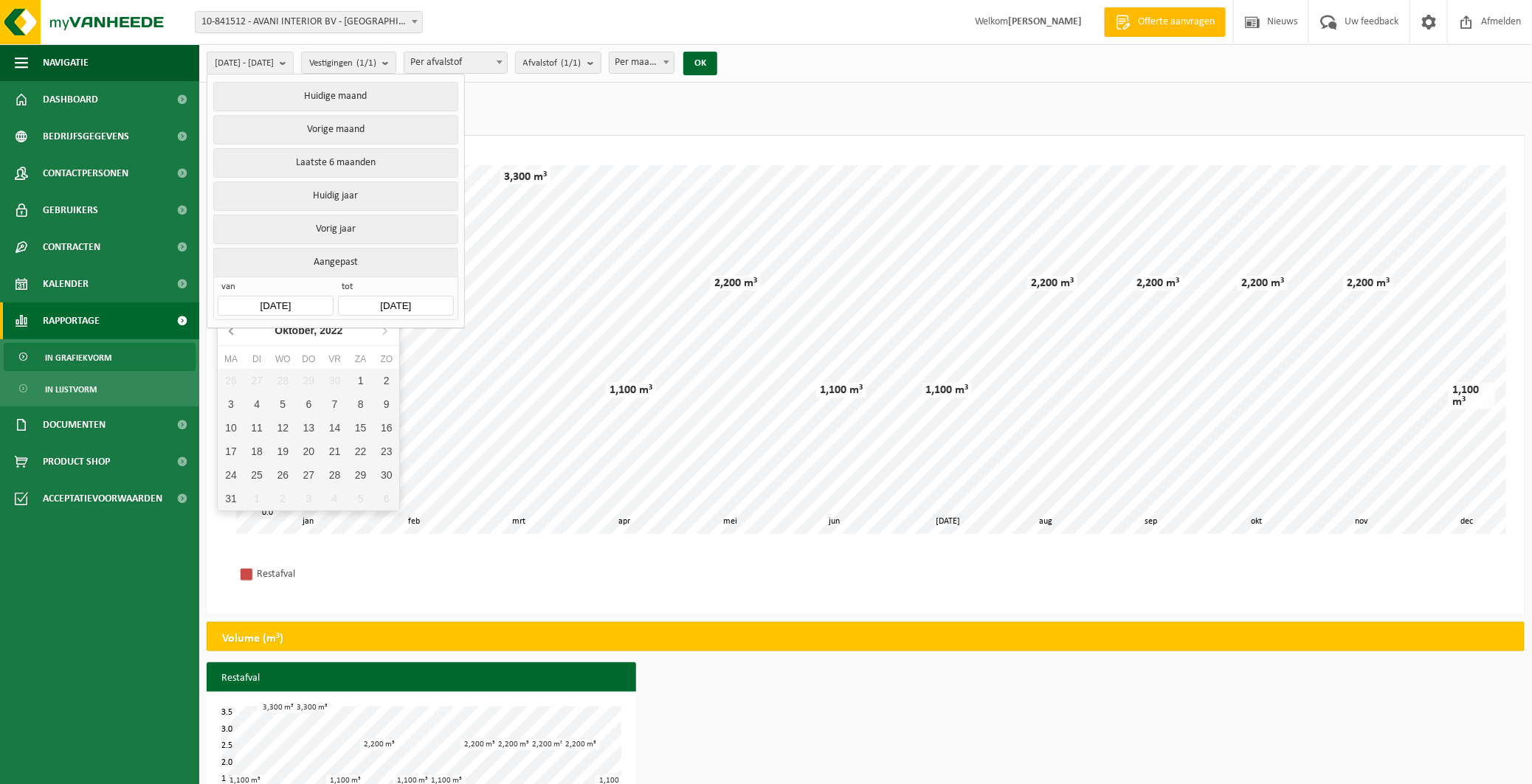
click at [232, 328] on icon at bounding box center [231, 330] width 4 height 7
click at [235, 330] on icon at bounding box center [232, 330] width 24 height 24
click at [282, 372] on div "1" at bounding box center [283, 381] width 26 height 24
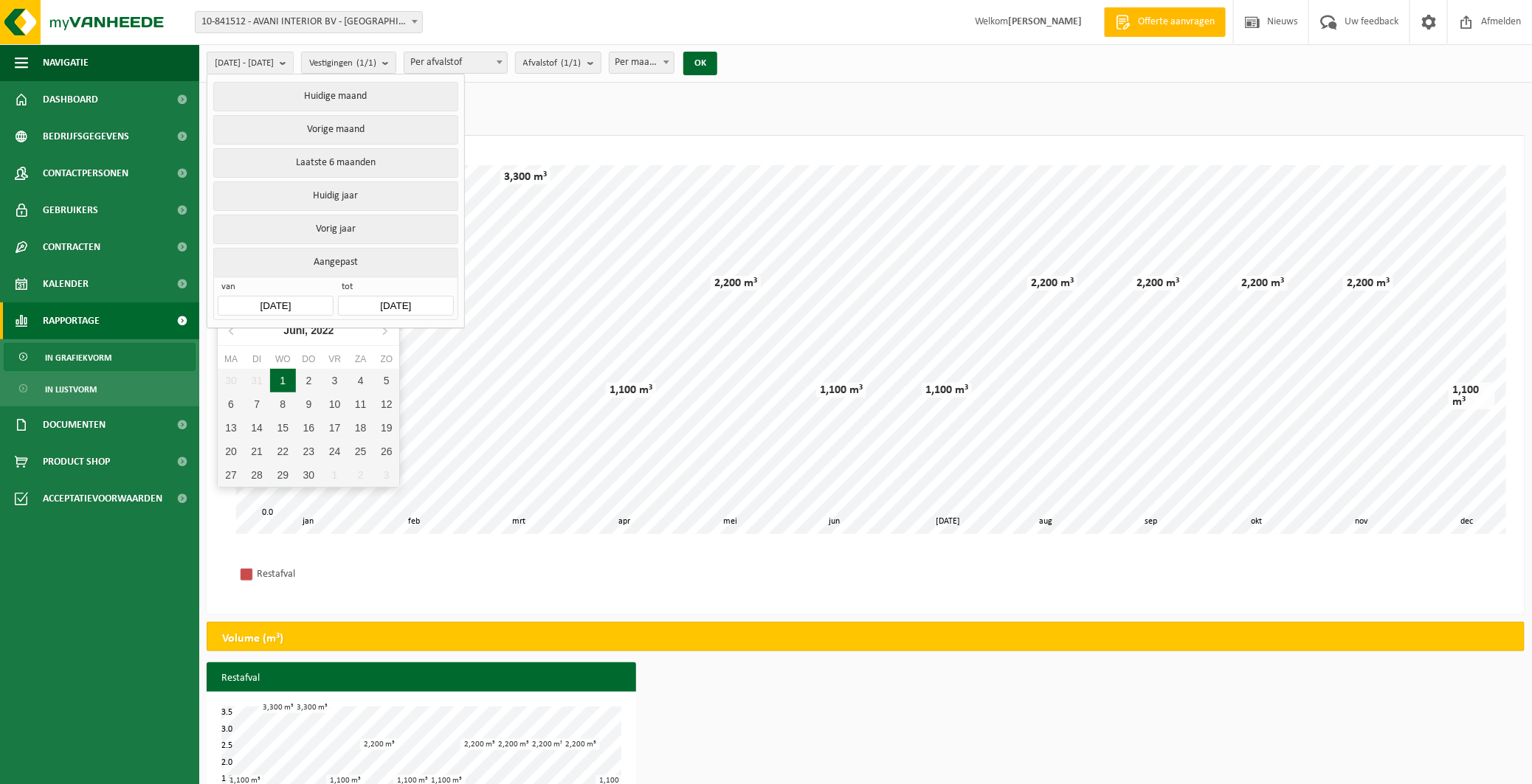
type input "2022-06-01"
type input "2025-08-11"
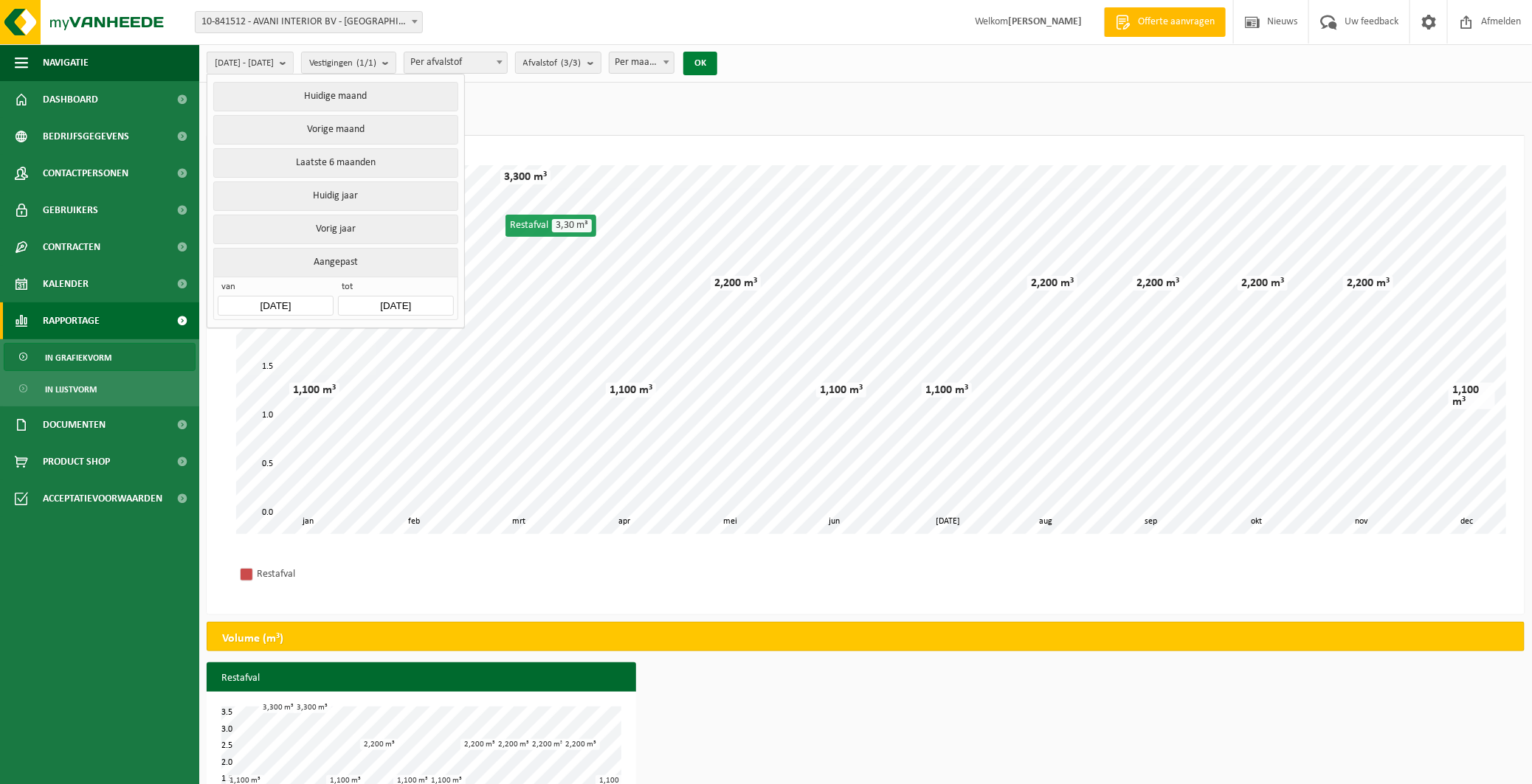
click at [717, 64] on button "OK" at bounding box center [700, 63] width 34 height 24
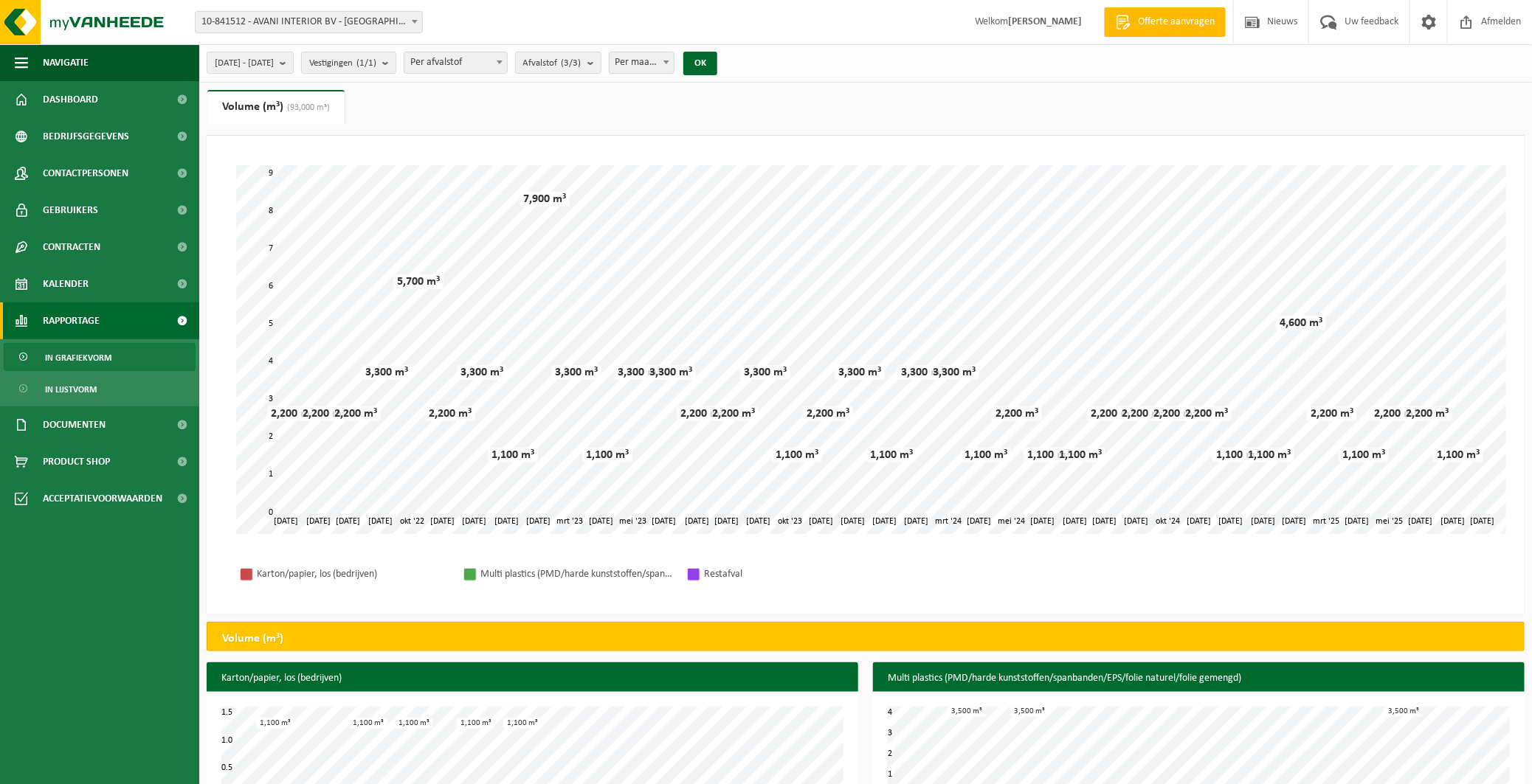
scroll to position [196, 0]
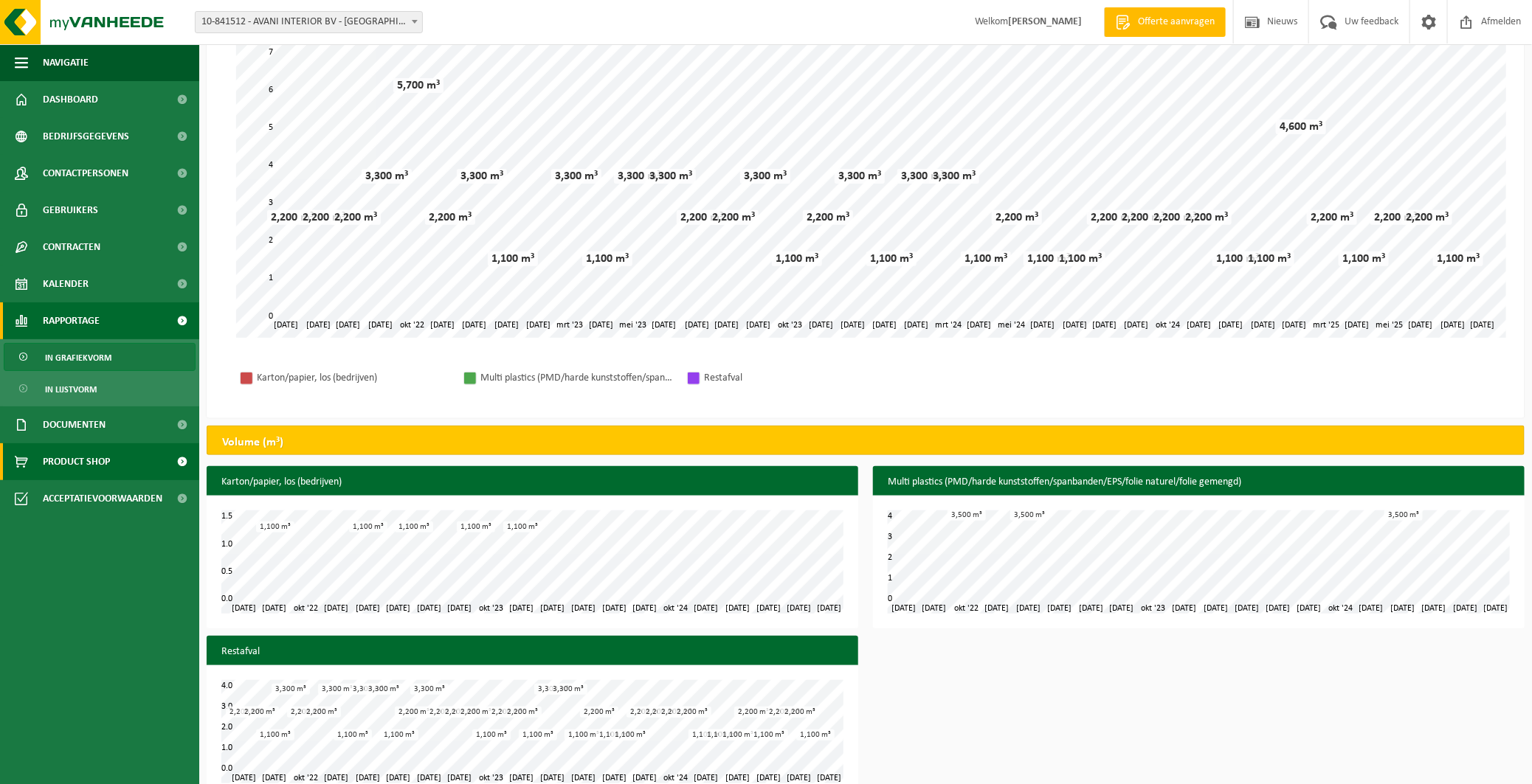
click at [91, 459] on span "Product Shop" at bounding box center [76, 461] width 67 height 37
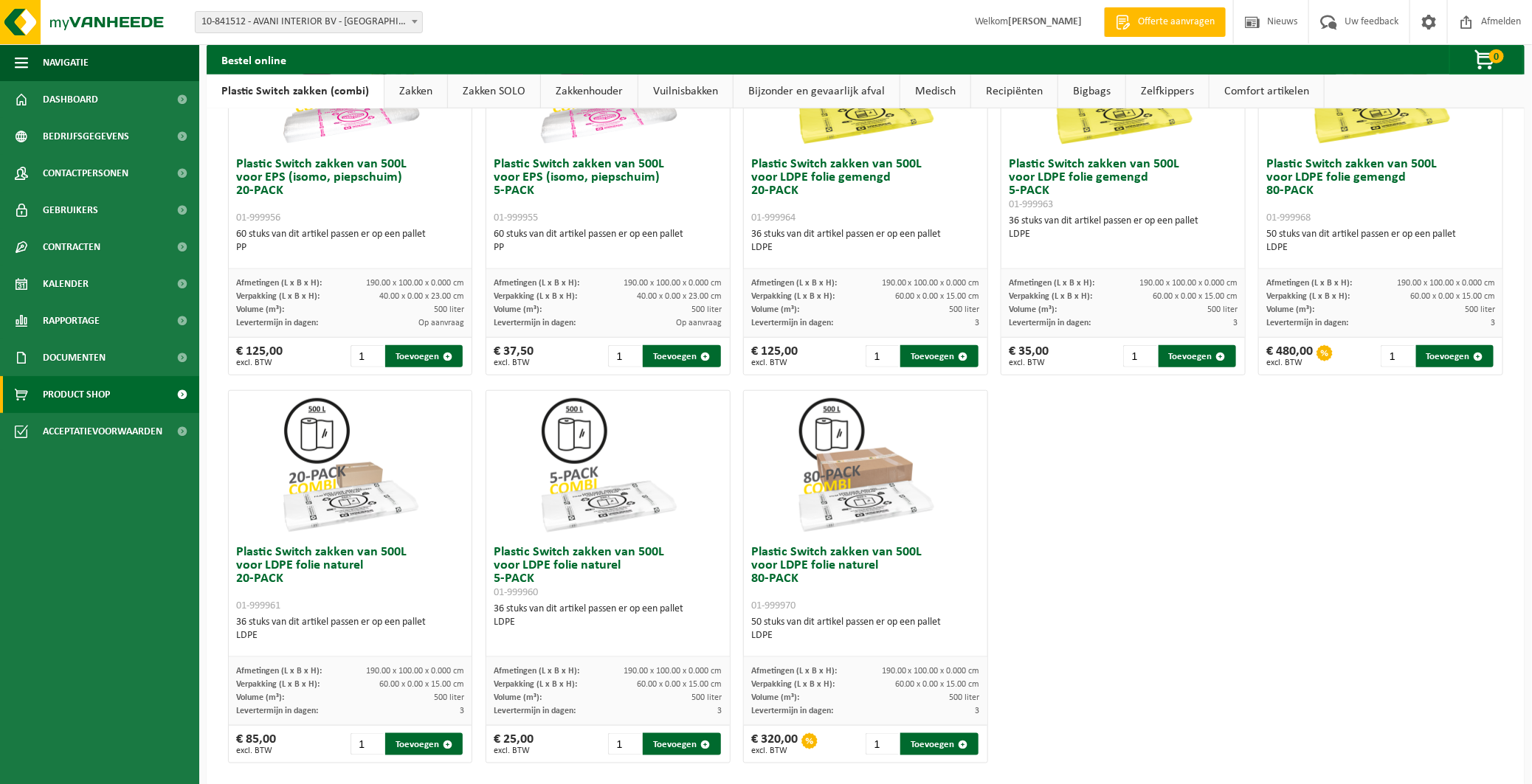
scroll to position [590, 0]
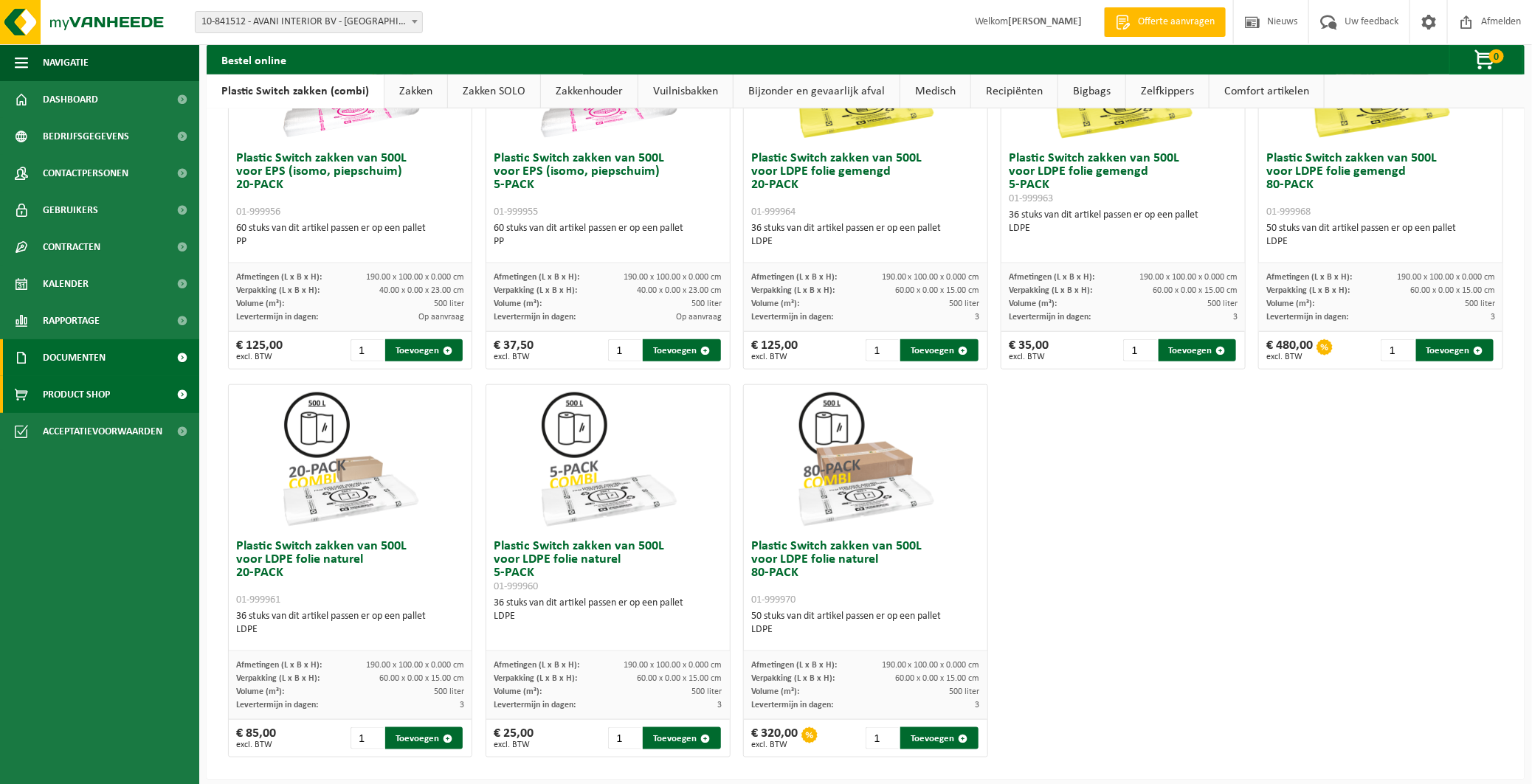
click at [74, 355] on span "Documenten" at bounding box center [73, 357] width 62 height 37
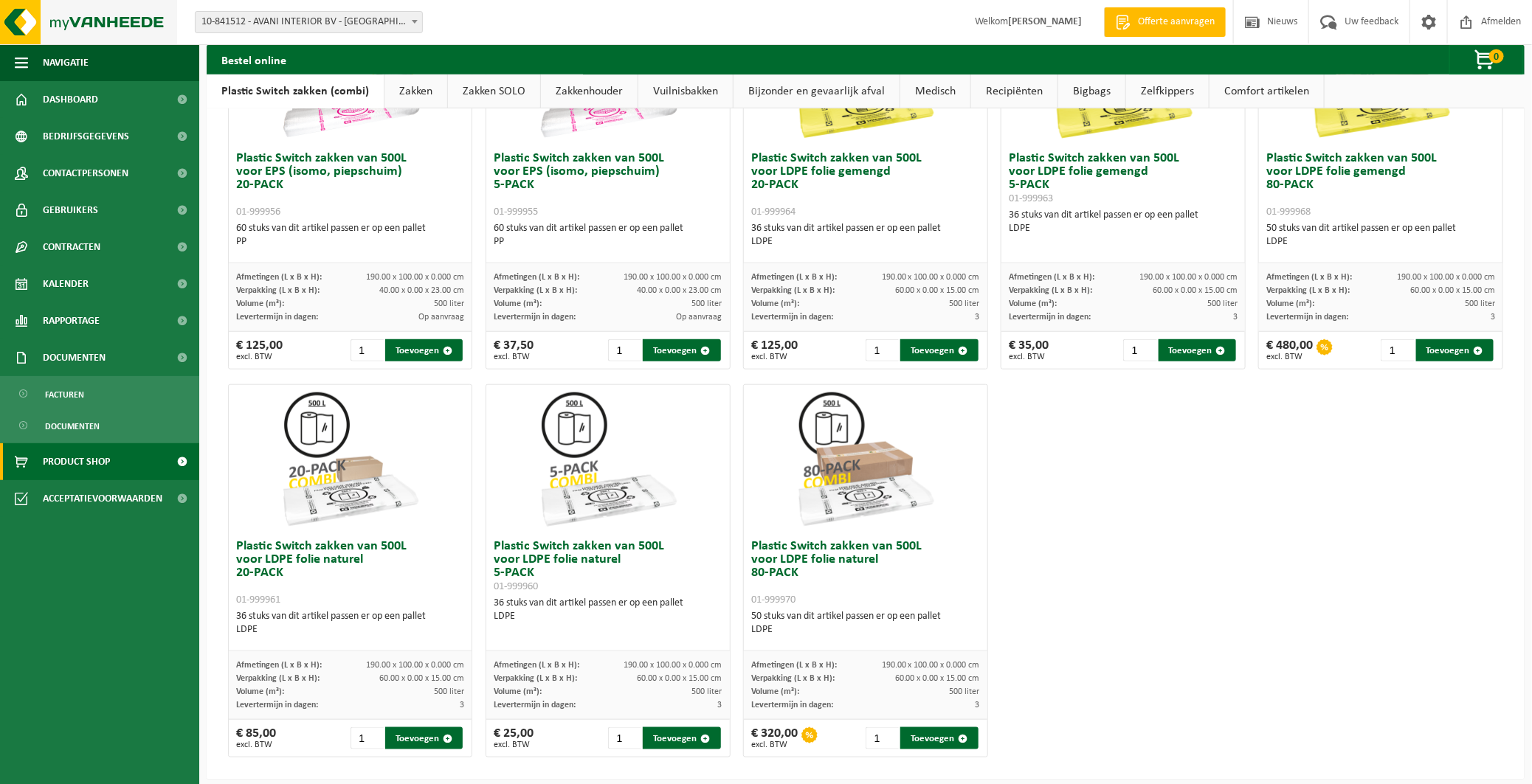
click at [97, 9] on img at bounding box center [88, 22] width 177 height 45
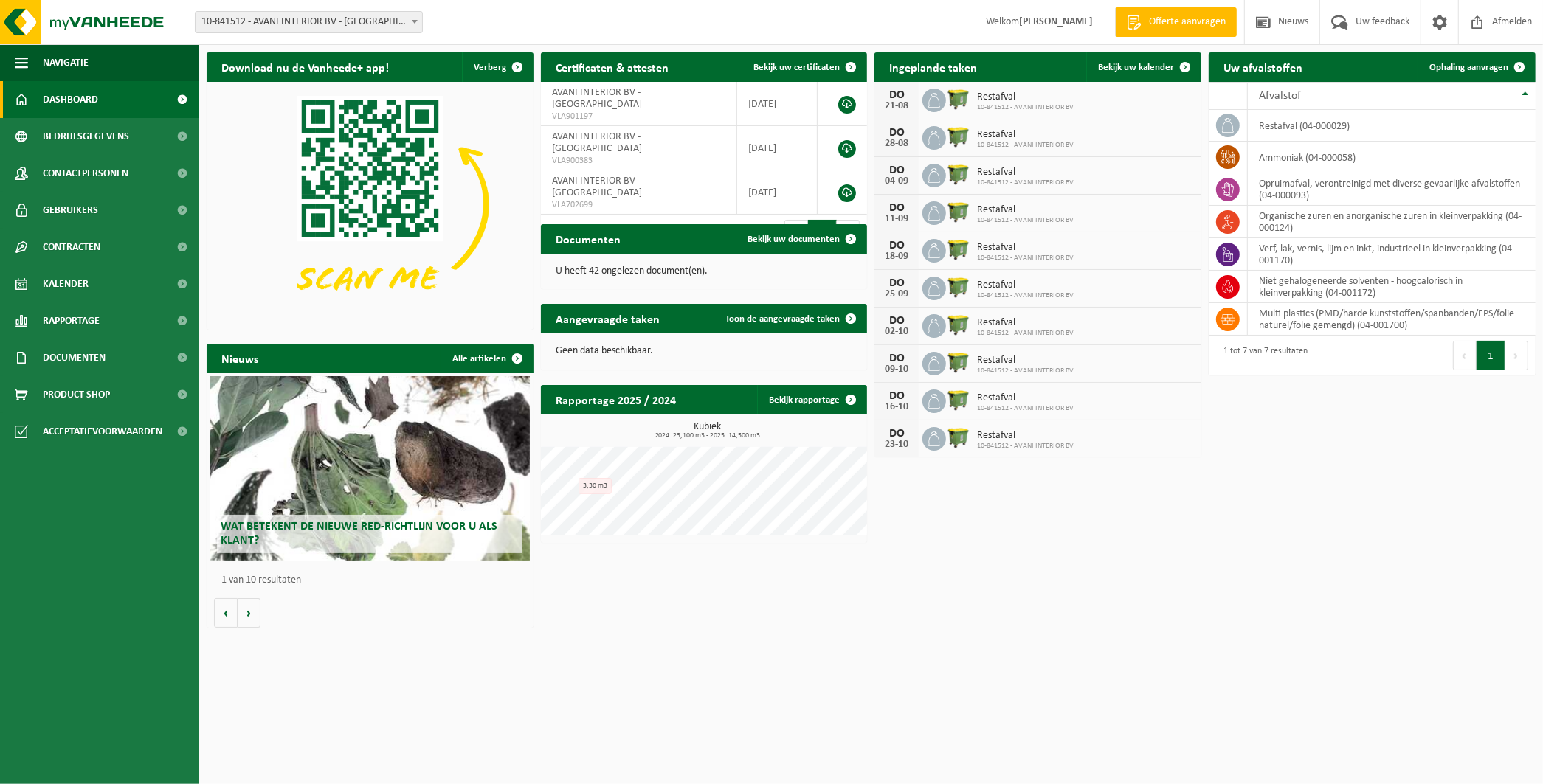
click at [310, 472] on div "Wat betekent de nieuwe RED-richtlijn voor u als klant?" at bounding box center [369, 468] width 320 height 184
click at [824, 226] on link "Bekijk uw documenten" at bounding box center [800, 239] width 130 height 30
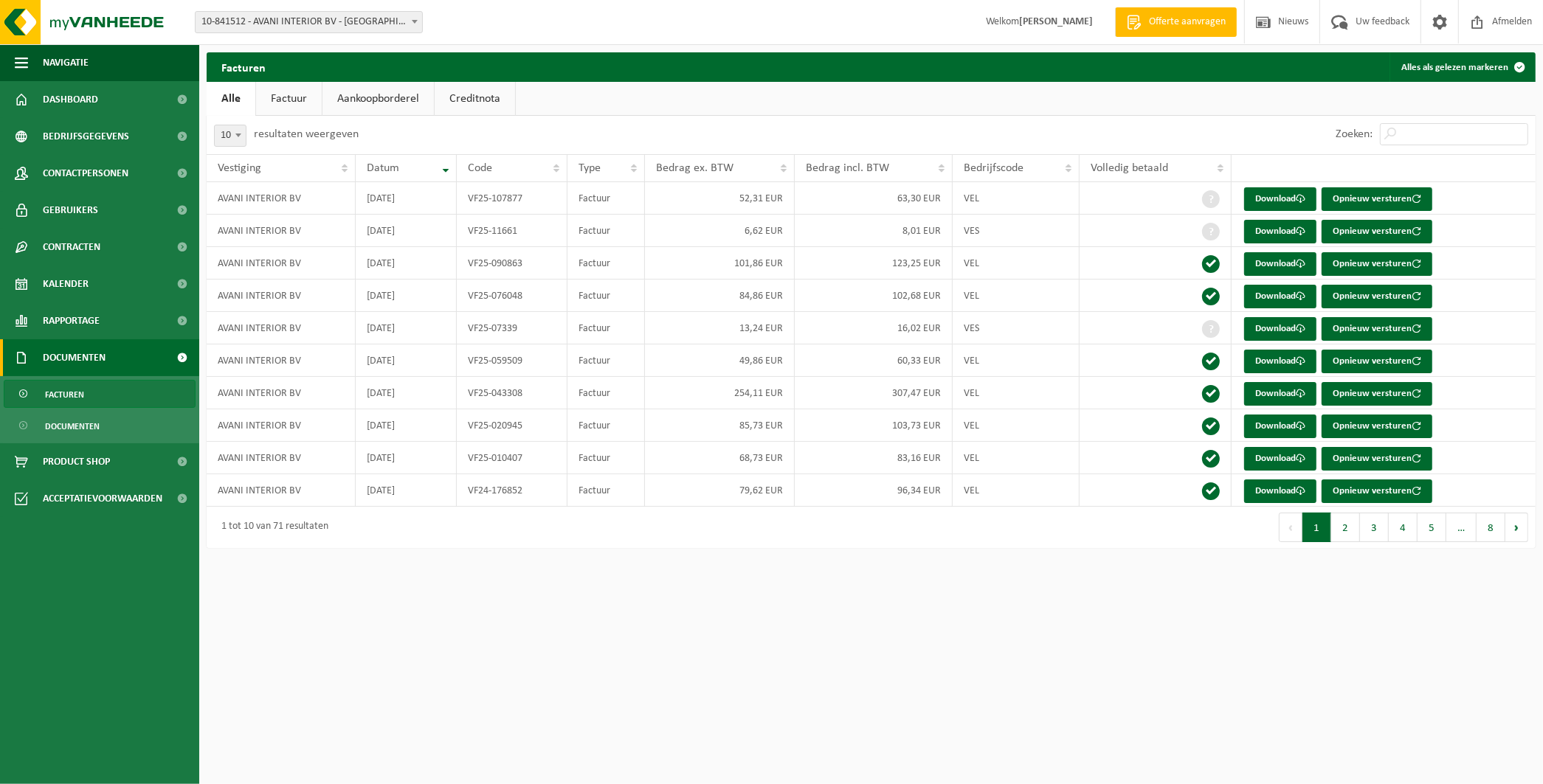
click at [276, 93] on link "Factuur" at bounding box center [289, 99] width 65 height 34
click at [371, 96] on link "Aankoopborderel" at bounding box center [380, 99] width 111 height 34
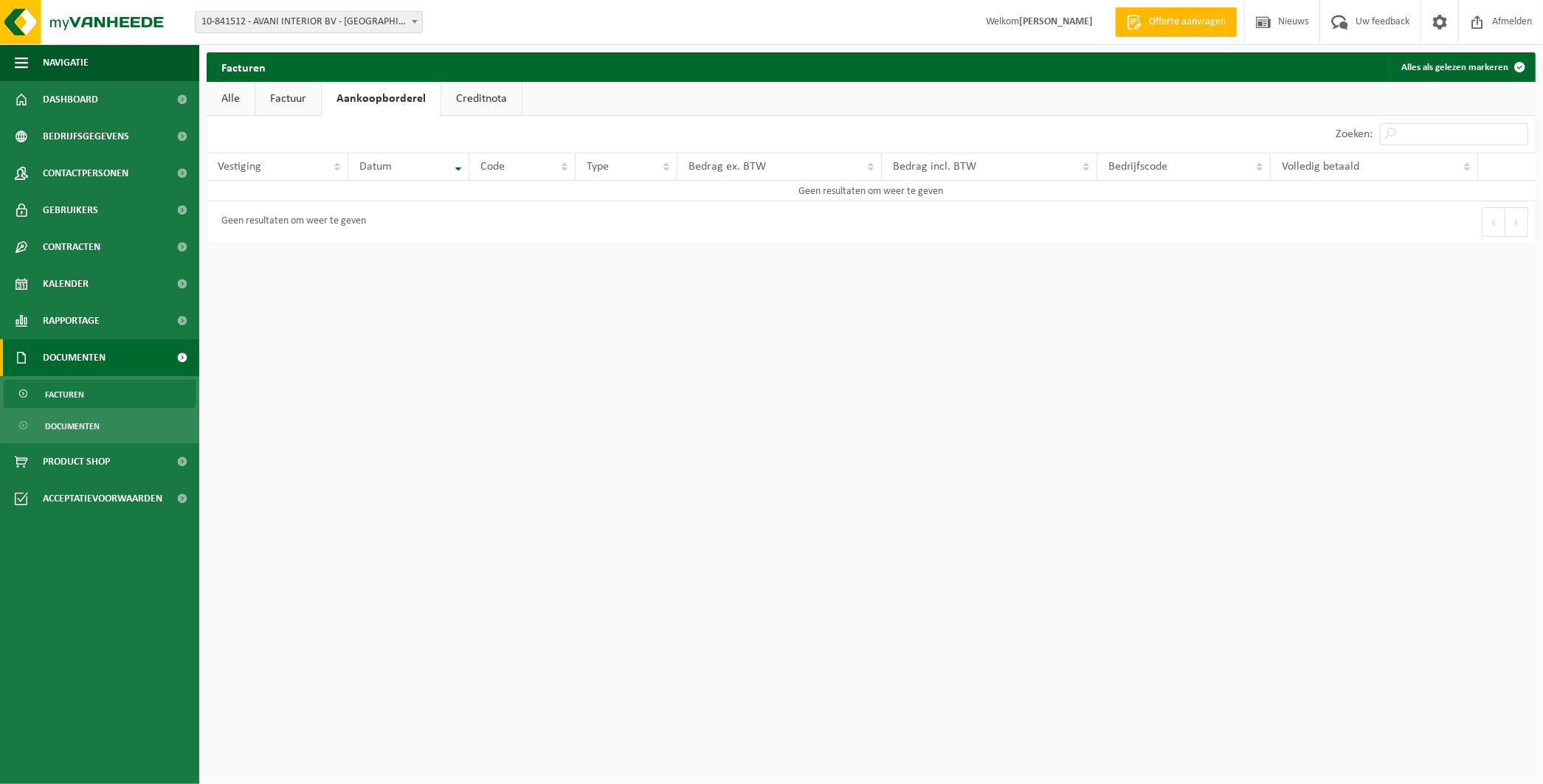
click at [474, 99] on link "Creditnota" at bounding box center [481, 99] width 80 height 34
click at [238, 98] on link "Alle" at bounding box center [230, 99] width 48 height 34
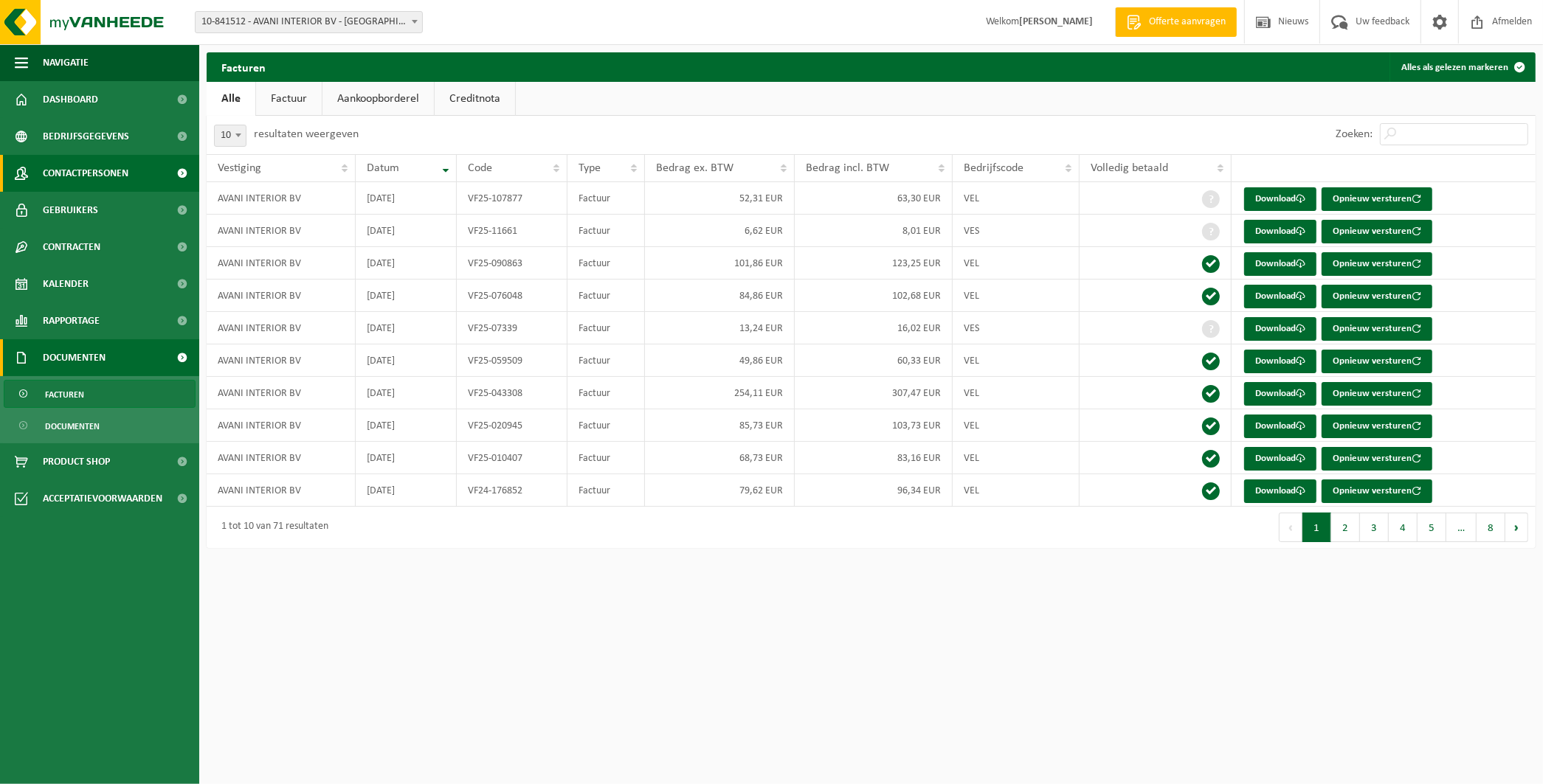
click at [68, 169] on span "Contactpersonen" at bounding box center [85, 172] width 85 height 37
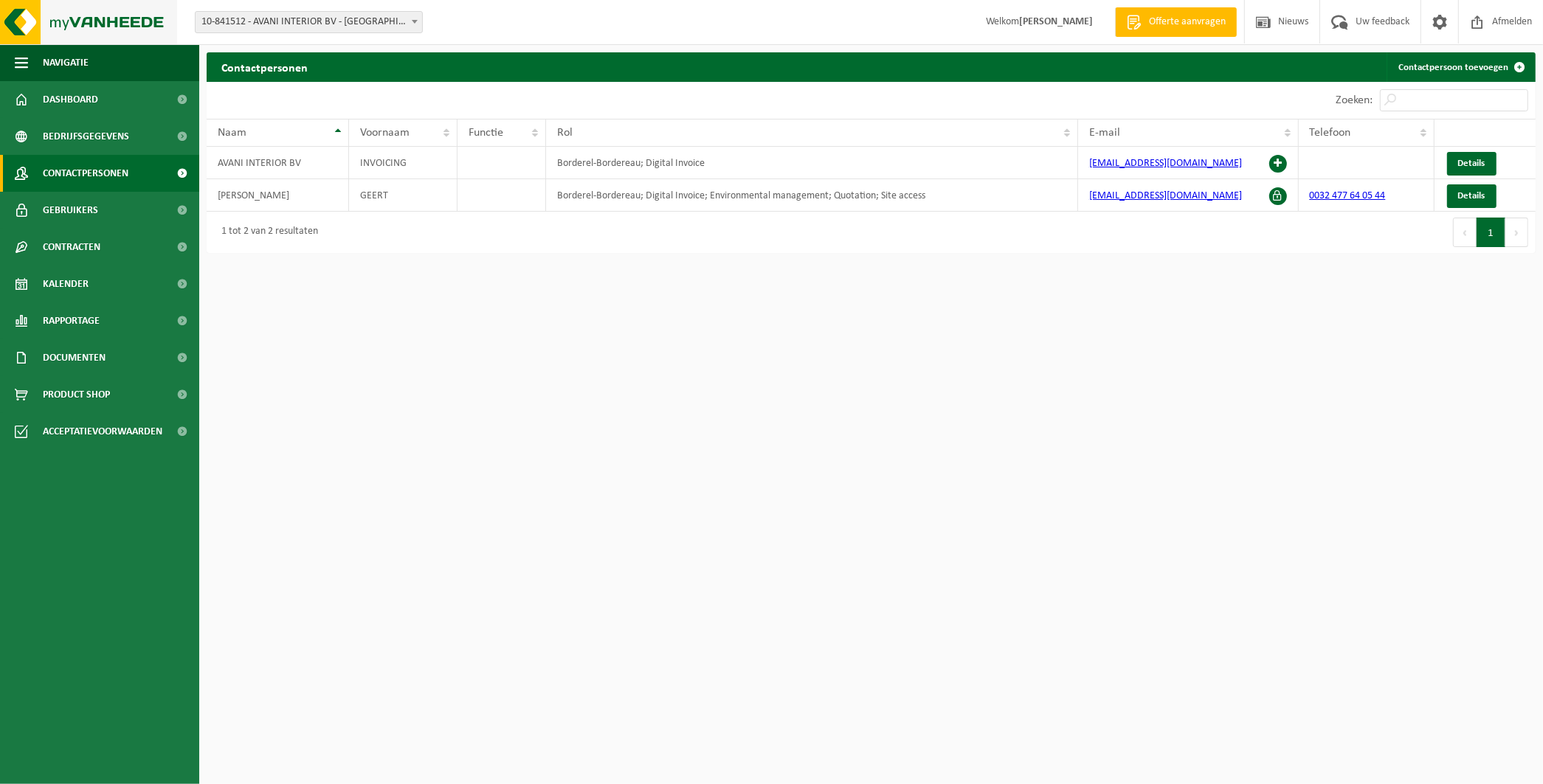
click at [129, 19] on img at bounding box center [88, 22] width 178 height 45
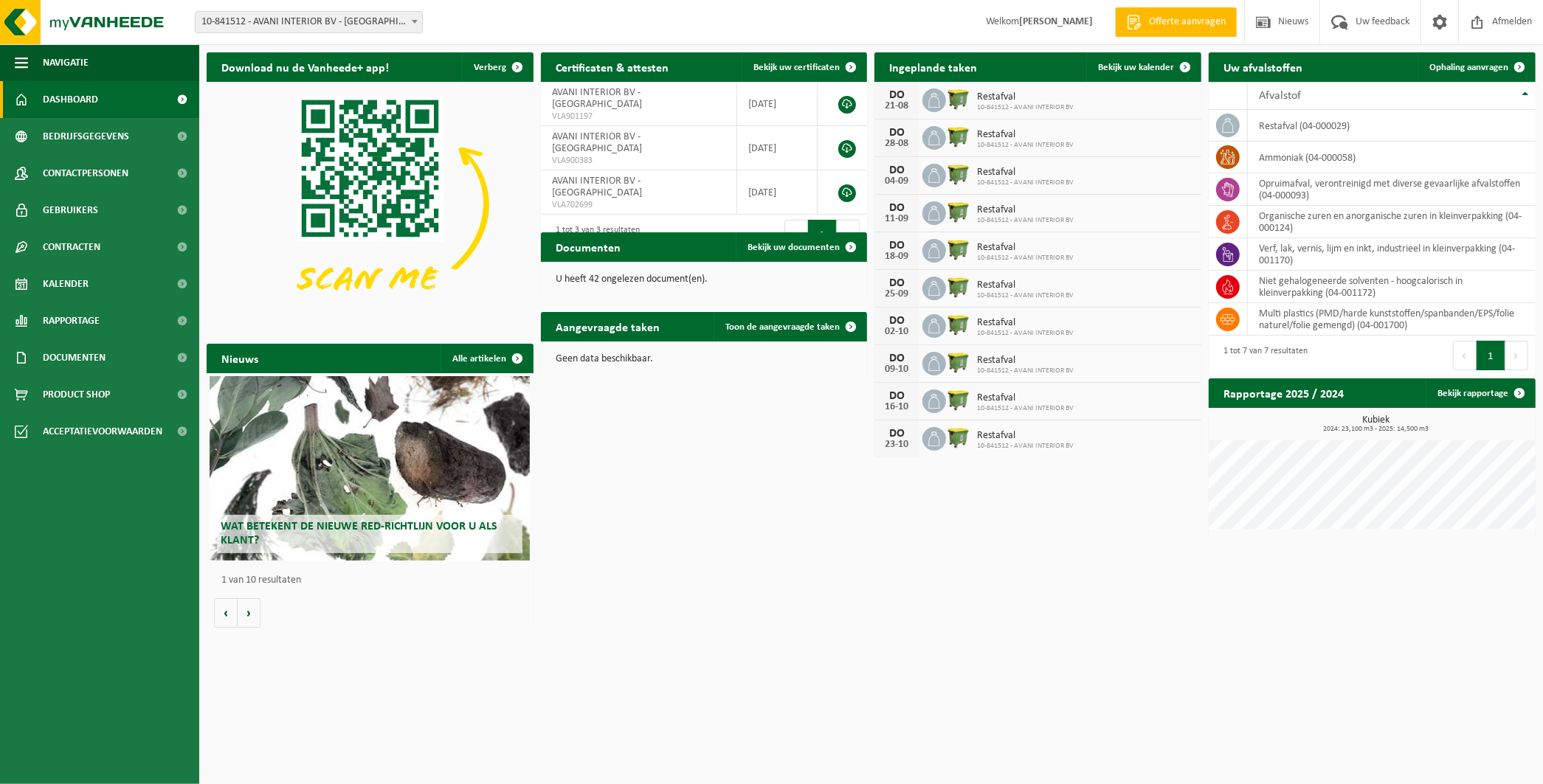
click at [350, 448] on div "Wat betekent de nieuwe RED-richtlijn voor u als klant?" at bounding box center [369, 468] width 320 height 184
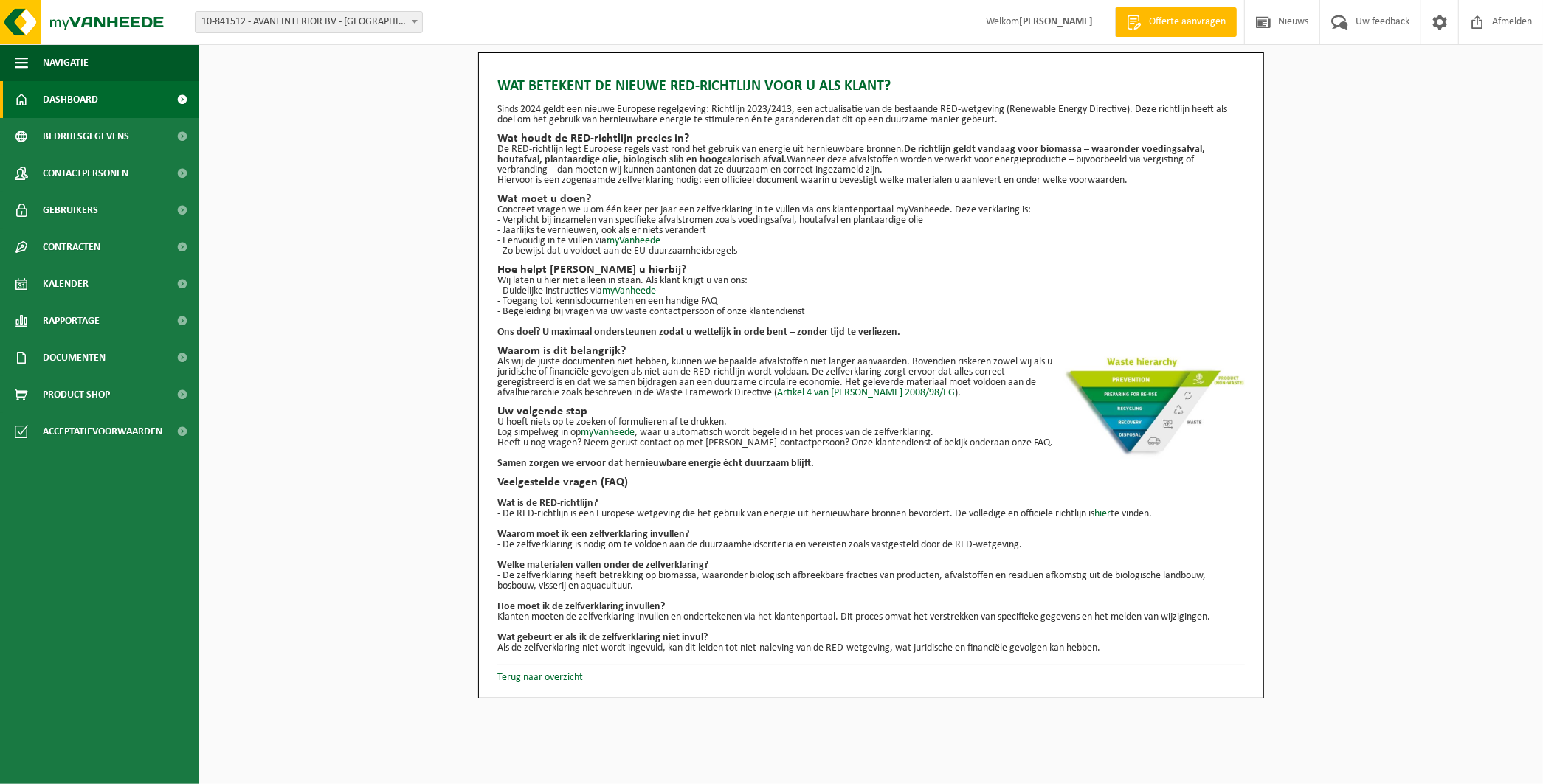
click at [51, 102] on span "Dashboard" at bounding box center [70, 99] width 56 height 37
